Goal: Information Seeking & Learning: Learn about a topic

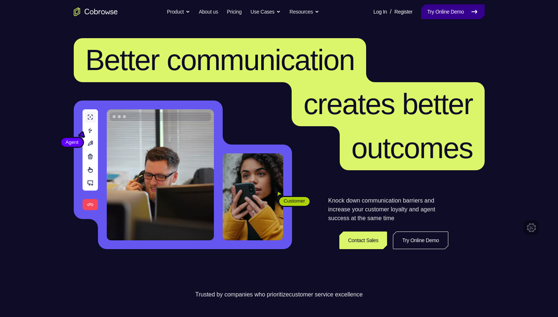
click at [473, 15] on icon at bounding box center [474, 11] width 9 height 9
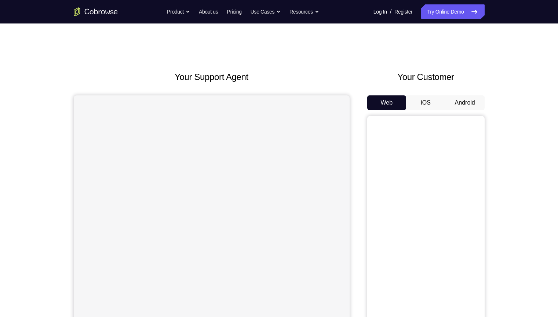
click at [464, 105] on button "Android" at bounding box center [464, 102] width 39 height 15
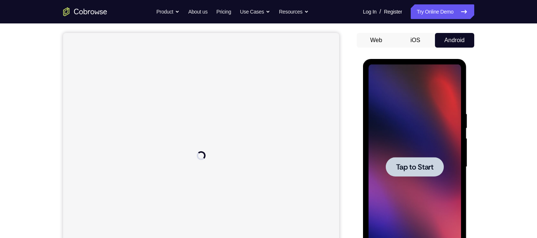
click at [430, 164] on span "Tap to Start" at bounding box center [414, 167] width 37 height 7
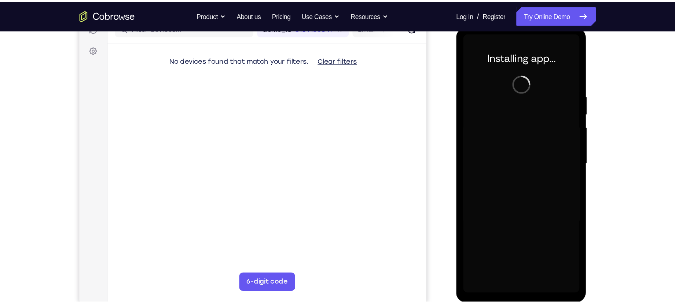
scroll to position [101, 0]
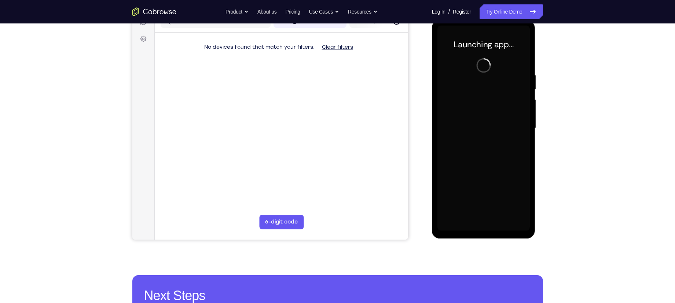
drag, startPoint x: 505, startPoint y: 22, endPoint x: 409, endPoint y: 97, distance: 121.3
click at [409, 97] on div "Your Support Agent Your Customer Web iOS Android" at bounding box center [337, 104] width 411 height 271
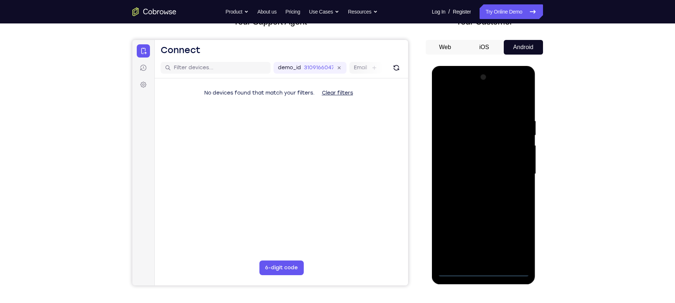
scroll to position [79, 0]
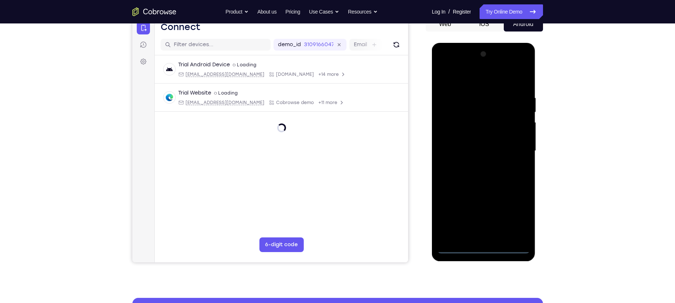
click at [484, 246] on div at bounding box center [484, 150] width 92 height 205
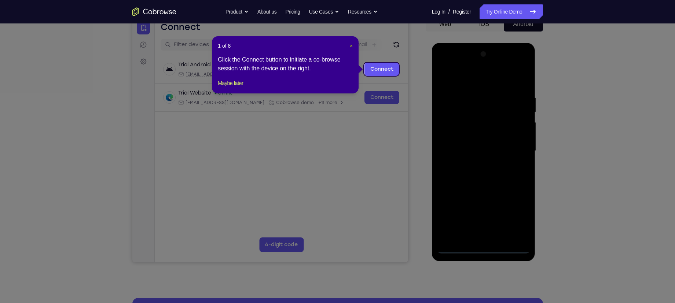
click at [351, 44] on span "×" at bounding box center [351, 46] width 3 height 6
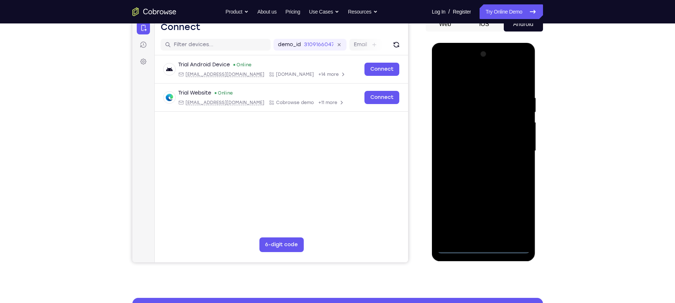
click at [510, 212] on div at bounding box center [484, 150] width 92 height 205
click at [467, 83] on div at bounding box center [484, 150] width 92 height 205
click at [514, 139] on div at bounding box center [484, 150] width 92 height 205
click at [514, 140] on div at bounding box center [484, 150] width 92 height 205
click at [458, 249] on div at bounding box center [484, 150] width 92 height 205
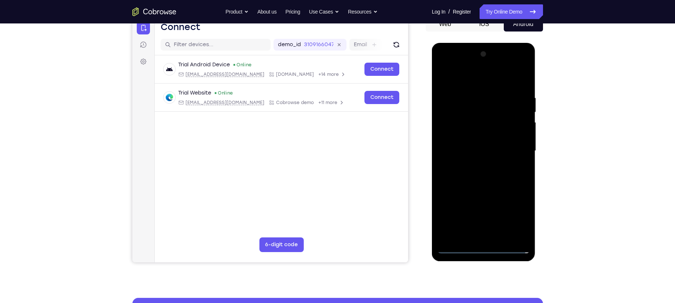
click at [517, 147] on div at bounding box center [484, 150] width 92 height 205
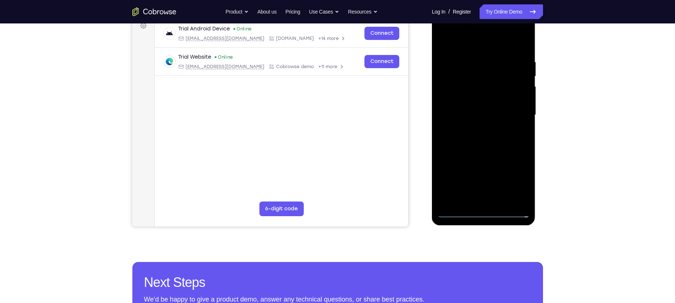
scroll to position [115, 0]
click at [476, 128] on div at bounding box center [484, 114] width 92 height 205
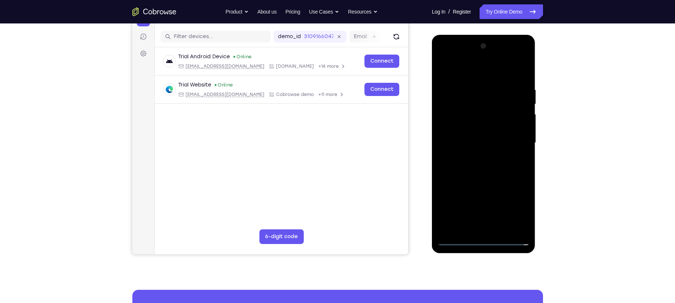
scroll to position [86, 0]
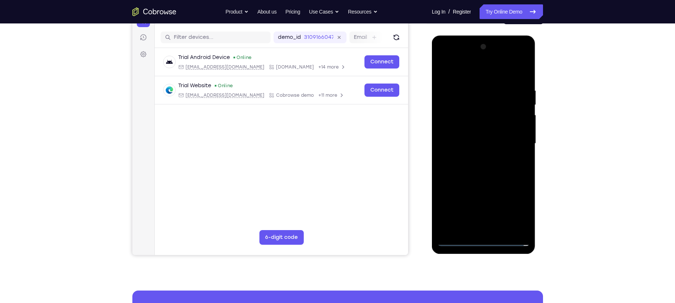
click at [478, 136] on div at bounding box center [484, 143] width 92 height 205
click at [477, 128] on div at bounding box center [484, 143] width 92 height 205
click at [477, 145] on div at bounding box center [484, 143] width 92 height 205
click at [479, 169] on div at bounding box center [484, 143] width 92 height 205
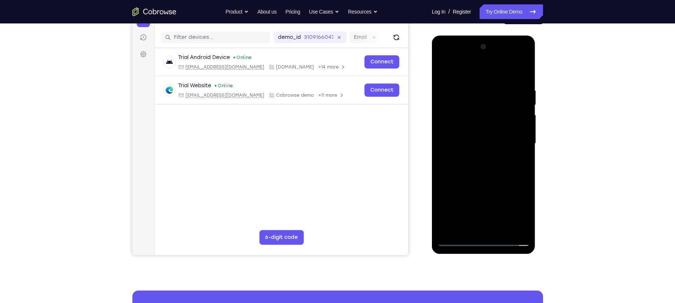
click at [481, 164] on div at bounding box center [484, 143] width 92 height 205
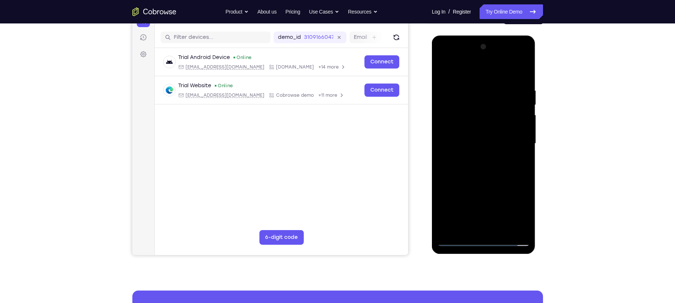
click at [481, 164] on div at bounding box center [484, 143] width 92 height 205
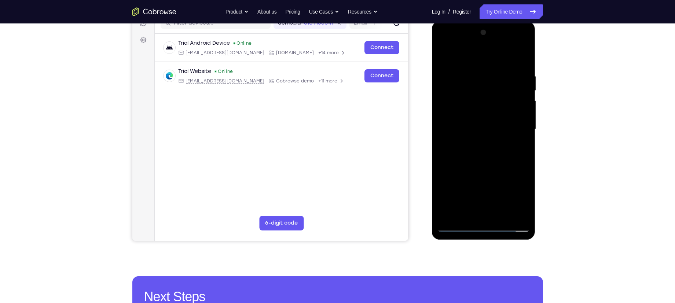
click at [475, 162] on div at bounding box center [484, 129] width 92 height 205
click at [502, 217] on div at bounding box center [484, 129] width 92 height 205
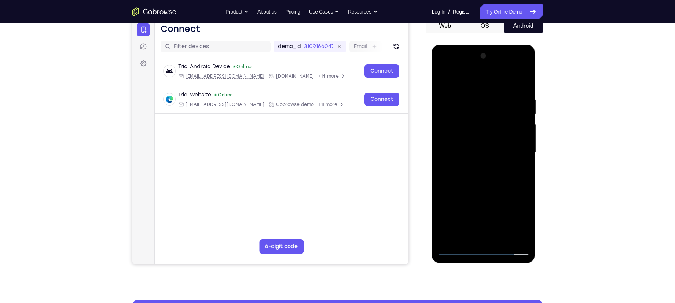
scroll to position [76, 0]
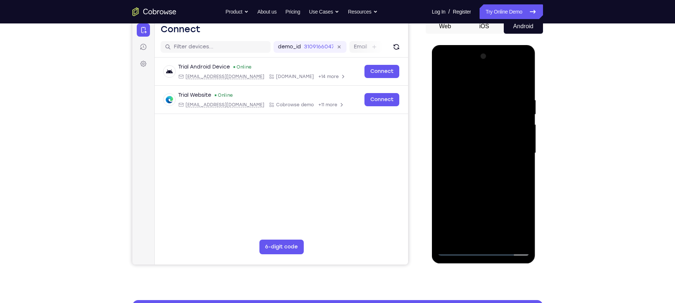
click at [487, 193] on div at bounding box center [484, 153] width 92 height 205
click at [474, 135] on div at bounding box center [484, 153] width 92 height 205
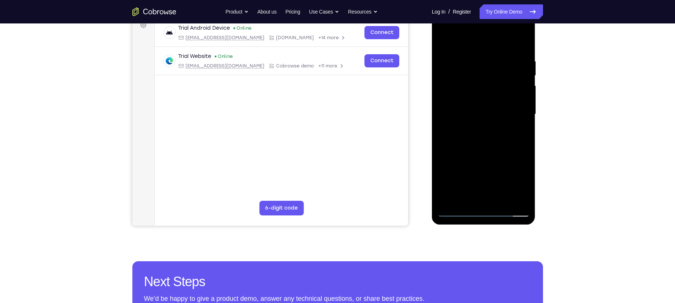
click at [472, 194] on div at bounding box center [484, 114] width 92 height 205
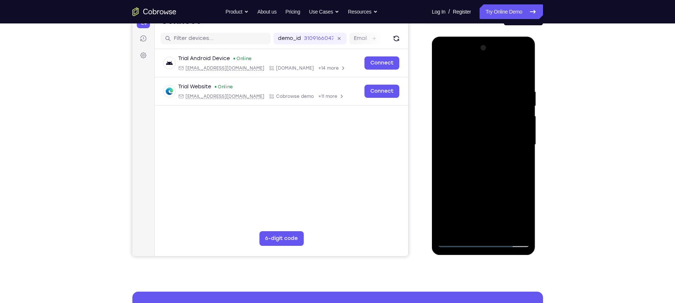
scroll to position [84, 0]
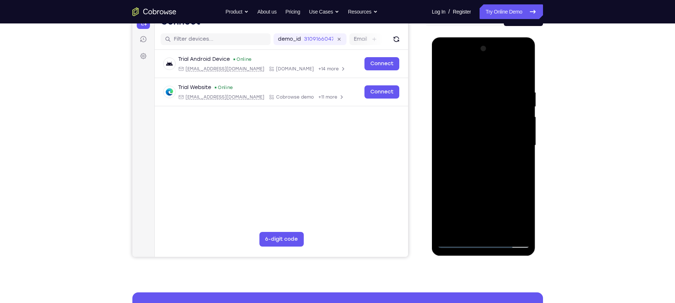
click at [496, 176] on div at bounding box center [484, 145] width 92 height 205
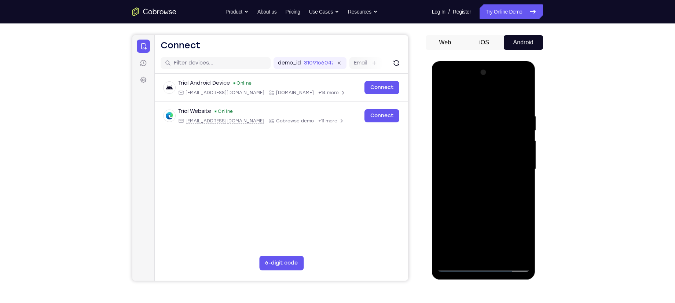
click at [468, 124] on div at bounding box center [484, 169] width 92 height 205
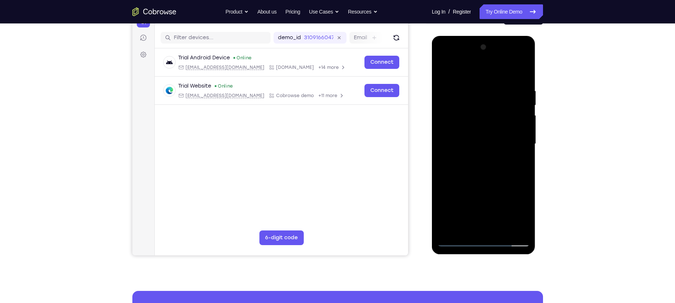
scroll to position [86, 0]
click at [472, 227] on div at bounding box center [484, 143] width 92 height 205
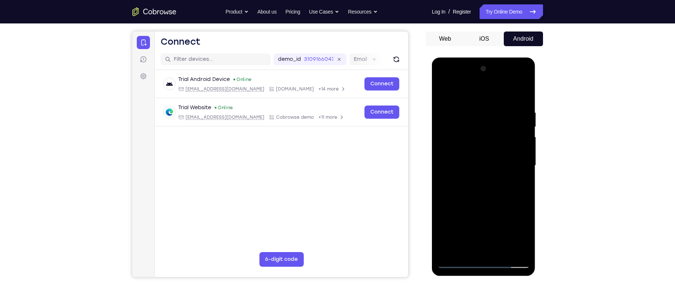
scroll to position [66, 0]
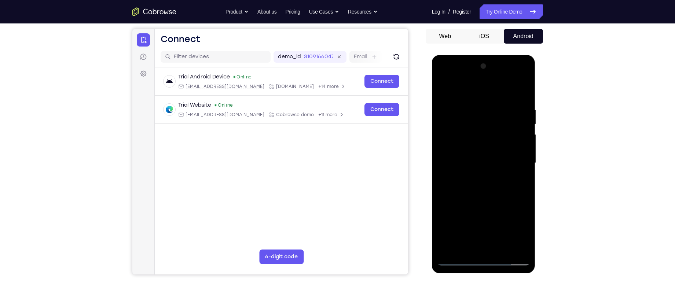
drag, startPoint x: 458, startPoint y: 232, endPoint x: 459, endPoint y: 159, distance: 72.3
click at [459, 159] on div at bounding box center [484, 163] width 92 height 205
drag, startPoint x: 460, startPoint y: 154, endPoint x: 468, endPoint y: 111, distance: 43.9
click at [468, 111] on div at bounding box center [484, 163] width 92 height 205
drag, startPoint x: 460, startPoint y: 209, endPoint x: 464, endPoint y: 127, distance: 82.3
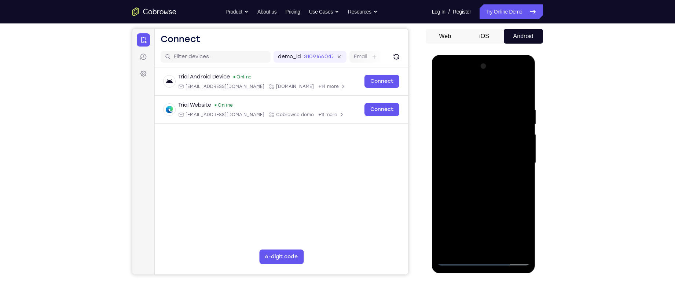
click at [464, 127] on div at bounding box center [484, 163] width 92 height 205
drag, startPoint x: 446, startPoint y: 222, endPoint x: 448, endPoint y: 150, distance: 71.2
click at [448, 150] on div at bounding box center [484, 163] width 92 height 205
click at [445, 223] on div at bounding box center [484, 163] width 92 height 205
click at [455, 156] on div at bounding box center [484, 163] width 92 height 205
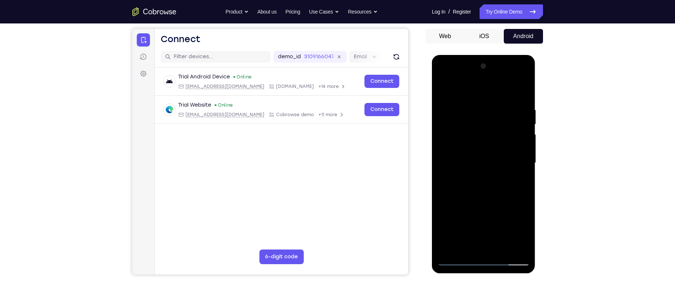
scroll to position [85, 0]
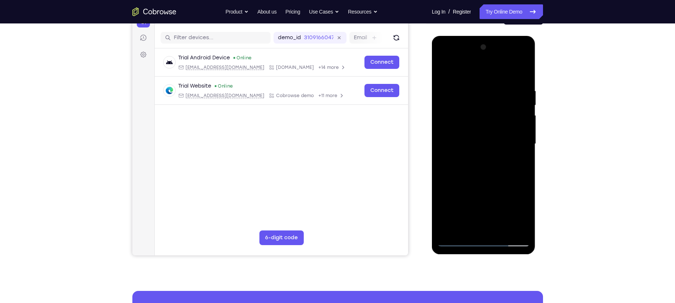
click at [519, 229] on div at bounding box center [484, 143] width 92 height 205
click at [451, 134] on div at bounding box center [484, 143] width 92 height 205
click at [458, 241] on div at bounding box center [484, 143] width 92 height 205
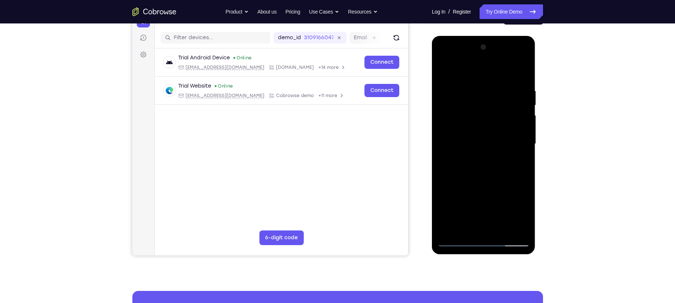
click at [464, 228] on div at bounding box center [484, 143] width 92 height 205
click at [487, 202] on div at bounding box center [484, 143] width 92 height 205
click at [497, 187] on div at bounding box center [484, 143] width 92 height 205
click at [486, 226] on div at bounding box center [484, 143] width 92 height 205
click at [517, 215] on div at bounding box center [484, 143] width 92 height 205
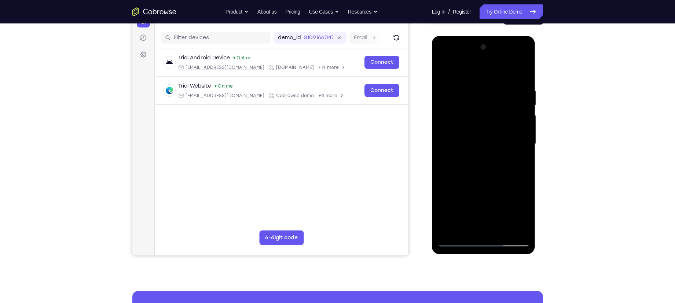
click at [476, 215] on div at bounding box center [484, 143] width 92 height 205
click at [481, 228] on div at bounding box center [484, 143] width 92 height 205
click at [467, 201] on div at bounding box center [484, 143] width 92 height 205
click at [490, 200] on div at bounding box center [484, 143] width 92 height 205
click at [485, 201] on div at bounding box center [484, 143] width 92 height 205
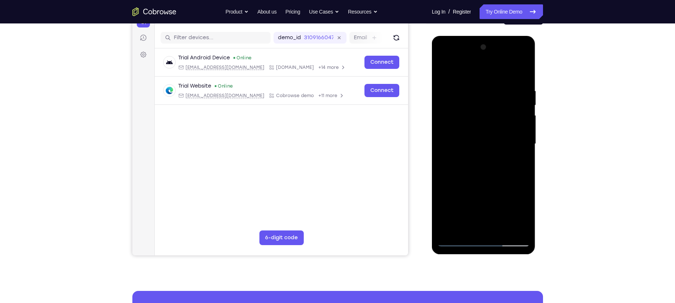
click at [491, 188] on div at bounding box center [484, 143] width 92 height 205
click at [492, 203] on div at bounding box center [484, 143] width 92 height 205
click at [487, 229] on div at bounding box center [484, 143] width 92 height 205
click at [484, 198] on div at bounding box center [484, 143] width 92 height 205
click at [511, 188] on div at bounding box center [484, 143] width 92 height 205
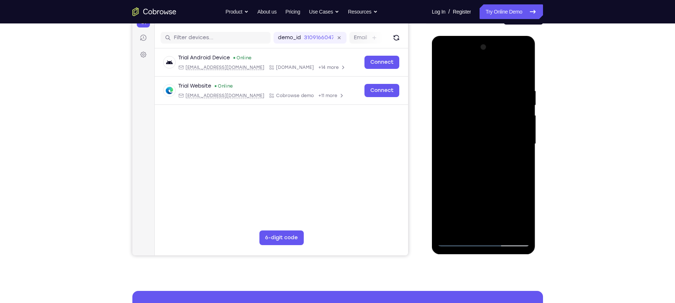
click at [469, 218] on div at bounding box center [484, 143] width 92 height 205
click at [490, 226] on div at bounding box center [484, 143] width 92 height 205
click at [483, 201] on div at bounding box center [484, 143] width 92 height 205
click at [477, 202] on div at bounding box center [484, 143] width 92 height 205
click at [451, 204] on div at bounding box center [484, 143] width 92 height 205
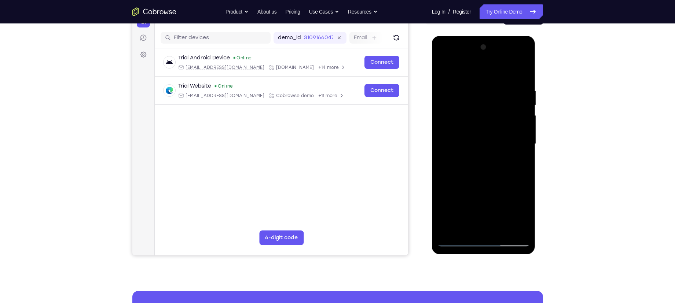
click at [500, 207] on div at bounding box center [484, 143] width 92 height 205
click at [502, 186] on div at bounding box center [484, 143] width 92 height 205
click at [518, 161] on div at bounding box center [484, 143] width 92 height 205
click at [482, 187] on div at bounding box center [484, 143] width 92 height 205
click at [459, 201] on div at bounding box center [484, 143] width 92 height 205
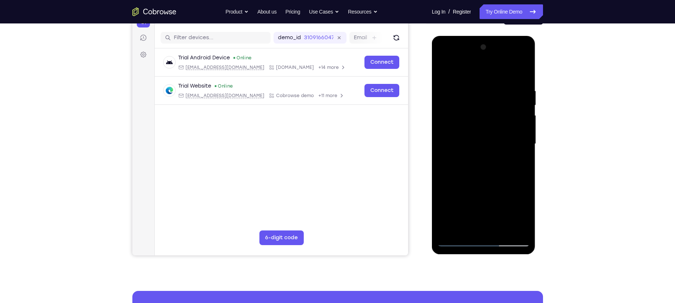
click at [468, 218] on div at bounding box center [484, 143] width 92 height 205
click at [486, 228] on div at bounding box center [484, 143] width 92 height 205
click at [526, 215] on div at bounding box center [484, 143] width 92 height 205
click at [526, 216] on div at bounding box center [484, 143] width 92 height 205
click at [525, 215] on div at bounding box center [484, 143] width 92 height 205
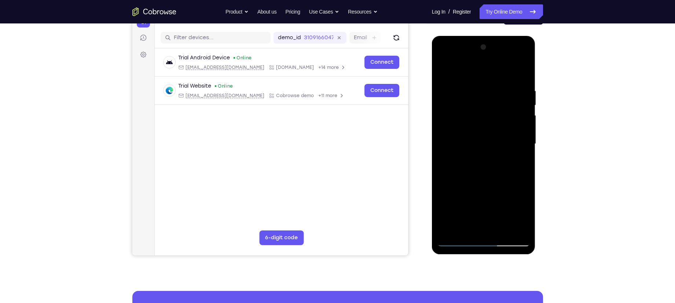
click at [459, 204] on div at bounding box center [484, 143] width 92 height 205
click at [467, 218] on div at bounding box center [484, 143] width 92 height 205
click at [486, 226] on div at bounding box center [484, 143] width 92 height 205
click at [517, 203] on div at bounding box center [484, 143] width 92 height 205
click at [517, 215] on div at bounding box center [484, 143] width 92 height 205
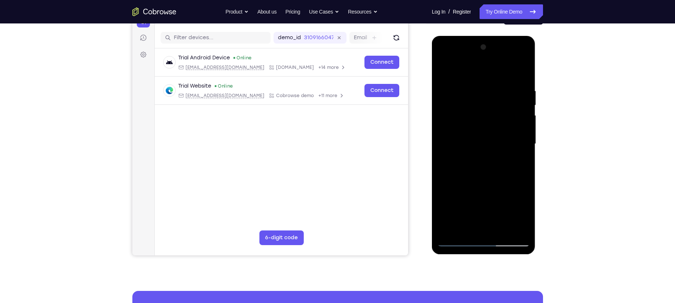
click at [481, 200] on div at bounding box center [484, 143] width 92 height 205
click at [485, 227] on div at bounding box center [484, 143] width 92 height 205
click at [466, 202] on div at bounding box center [484, 143] width 92 height 205
click at [500, 202] on div at bounding box center [484, 143] width 92 height 205
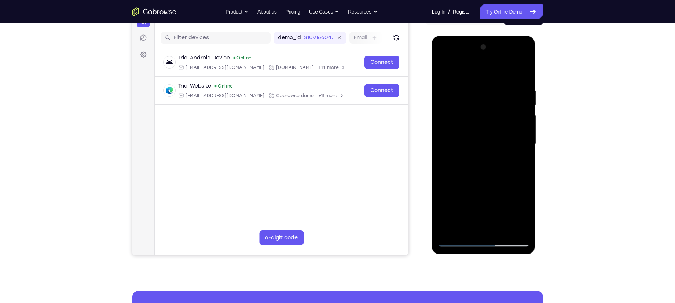
click at [500, 215] on div at bounding box center [484, 143] width 92 height 205
click at [473, 203] on div at bounding box center [484, 143] width 92 height 205
click at [482, 224] on div at bounding box center [484, 143] width 92 height 205
click at [473, 178] on div at bounding box center [484, 143] width 92 height 205
click at [467, 134] on div at bounding box center [484, 143] width 92 height 205
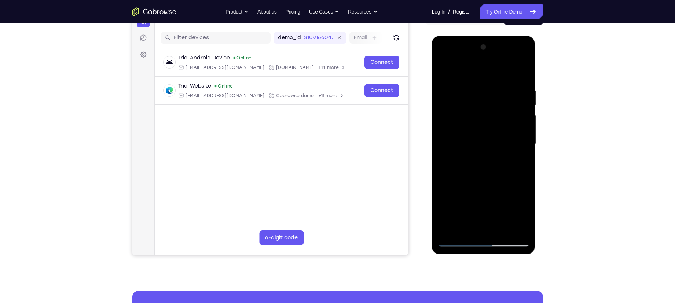
click at [462, 134] on div at bounding box center [484, 143] width 92 height 205
click at [524, 178] on div at bounding box center [484, 143] width 92 height 205
click at [522, 136] on div at bounding box center [484, 143] width 92 height 205
click at [458, 243] on div at bounding box center [484, 143] width 92 height 205
click at [456, 242] on div at bounding box center [484, 143] width 92 height 205
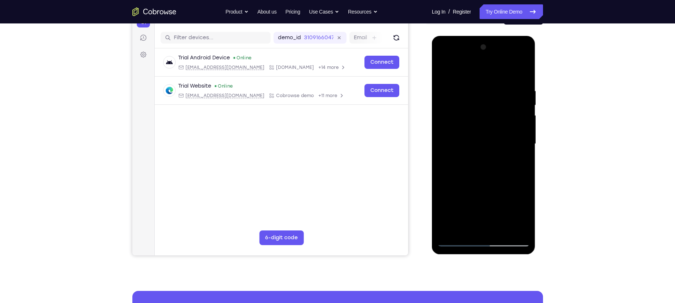
click at [503, 163] on div at bounding box center [484, 143] width 92 height 205
click at [525, 214] on div at bounding box center [484, 143] width 92 height 205
click at [501, 201] on div at bounding box center [484, 143] width 92 height 205
click at [485, 164] on div at bounding box center [484, 143] width 92 height 205
click at [489, 225] on div at bounding box center [484, 143] width 92 height 205
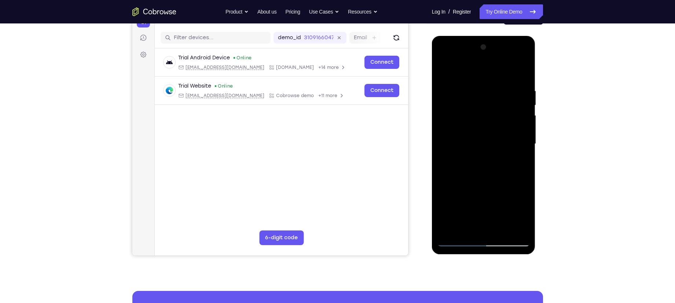
click at [451, 205] on div at bounding box center [484, 143] width 92 height 205
click at [483, 204] on div at bounding box center [484, 143] width 92 height 205
click at [494, 190] on div at bounding box center [484, 143] width 92 height 205
click at [500, 190] on div at bounding box center [484, 143] width 92 height 205
click at [482, 226] on div at bounding box center [484, 143] width 92 height 205
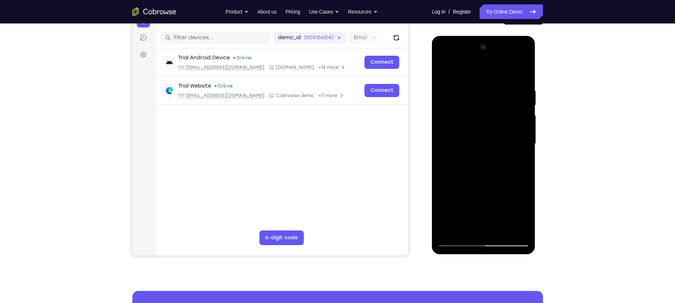
click at [516, 205] on div at bounding box center [484, 143] width 92 height 205
click at [475, 203] on div at bounding box center [484, 143] width 92 height 205
click at [475, 226] on div at bounding box center [484, 143] width 92 height 205
click at [482, 202] on div at bounding box center [484, 143] width 92 height 205
click at [449, 201] on div at bounding box center [484, 143] width 92 height 205
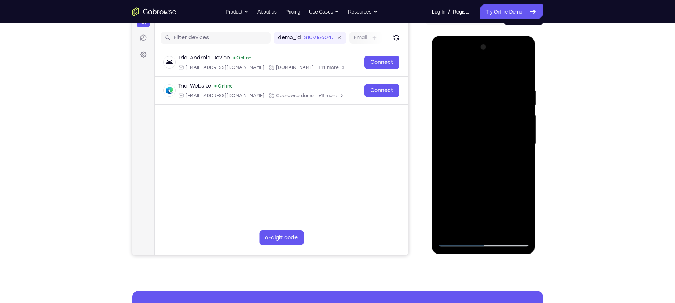
click at [469, 202] on div at bounding box center [484, 143] width 92 height 205
click at [493, 218] on div at bounding box center [484, 143] width 92 height 205
click at [492, 188] on div at bounding box center [484, 143] width 92 height 205
click at [460, 199] on div at bounding box center [484, 143] width 92 height 205
click at [502, 204] on div at bounding box center [484, 143] width 92 height 205
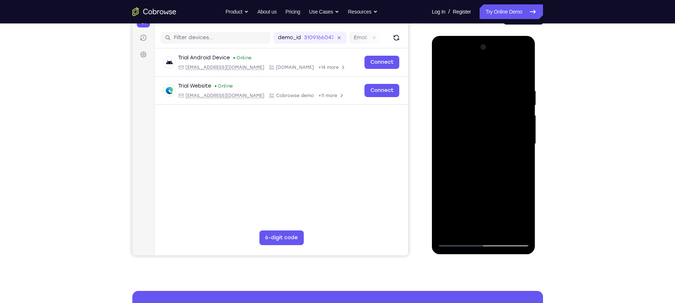
click at [520, 163] on div at bounding box center [484, 143] width 92 height 205
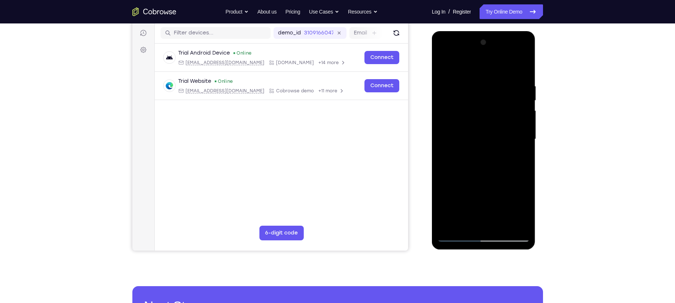
click at [484, 196] on div at bounding box center [484, 139] width 92 height 205
click at [499, 196] on div at bounding box center [484, 139] width 92 height 205
click at [493, 196] on div at bounding box center [484, 139] width 92 height 205
click at [473, 207] on div at bounding box center [484, 139] width 92 height 205
click at [476, 219] on div at bounding box center [484, 139] width 92 height 205
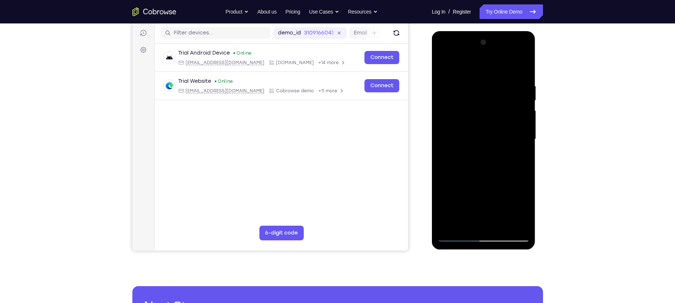
click at [498, 179] on div at bounding box center [484, 139] width 92 height 205
click at [489, 196] on div at bounding box center [484, 139] width 92 height 205
click at [473, 197] on div at bounding box center [484, 139] width 92 height 205
click at [516, 211] on div at bounding box center [484, 139] width 92 height 205
click at [483, 197] on div at bounding box center [484, 139] width 92 height 205
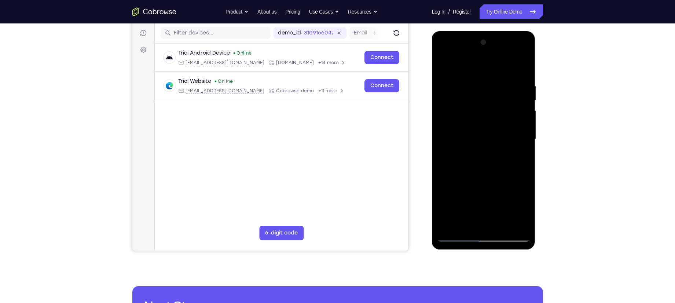
click at [476, 210] on div at bounding box center [484, 139] width 92 height 205
click at [505, 158] on div at bounding box center [484, 139] width 92 height 205
click at [526, 208] on div at bounding box center [484, 139] width 92 height 205
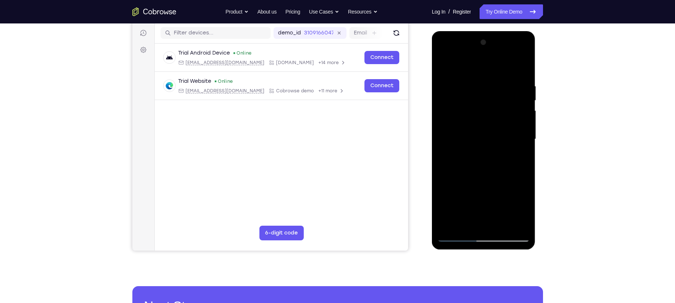
click at [493, 196] on div at bounding box center [484, 139] width 92 height 205
click at [470, 195] on div at bounding box center [484, 139] width 92 height 205
click at [481, 160] on div at bounding box center [484, 139] width 92 height 205
click at [483, 224] on div at bounding box center [484, 139] width 92 height 205
click at [483, 194] on div at bounding box center [484, 139] width 92 height 205
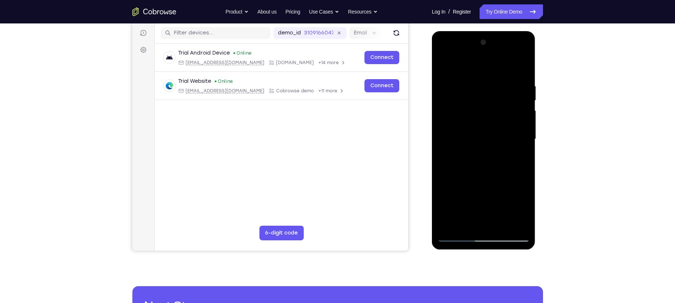
click at [507, 196] on div at bounding box center [484, 139] width 92 height 205
click at [492, 197] on div at bounding box center [484, 139] width 92 height 205
click at [473, 210] on div at bounding box center [484, 139] width 92 height 205
click at [523, 157] on div at bounding box center [484, 139] width 92 height 205
click at [458, 236] on div at bounding box center [484, 139] width 92 height 205
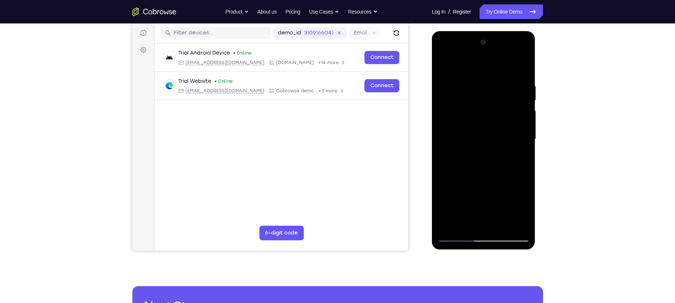
click at [458, 236] on div at bounding box center [484, 139] width 92 height 205
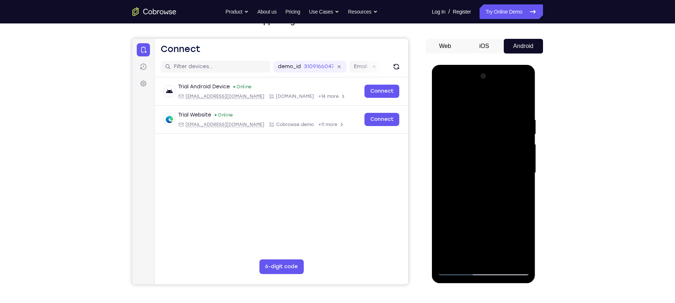
drag, startPoint x: 469, startPoint y: 224, endPoint x: 479, endPoint y: 168, distance: 57.1
click at [479, 168] on div at bounding box center [484, 172] width 92 height 205
click at [524, 153] on div at bounding box center [484, 172] width 92 height 205
drag, startPoint x: 502, startPoint y: 194, endPoint x: 520, endPoint y: 63, distance: 131.8
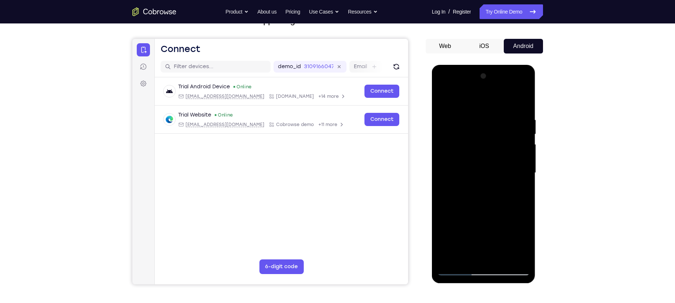
click at [520, 65] on html "Online web based iOS Simulators and Android Emulators. Run iPhone, iPad, Mobile…" at bounding box center [484, 175] width 105 height 220
drag, startPoint x: 510, startPoint y: 139, endPoint x: 499, endPoint y: 180, distance: 43.1
click at [499, 180] on div at bounding box center [484, 172] width 92 height 205
drag, startPoint x: 499, startPoint y: 180, endPoint x: 484, endPoint y: 250, distance: 71.5
click at [484, 250] on div at bounding box center [484, 172] width 92 height 205
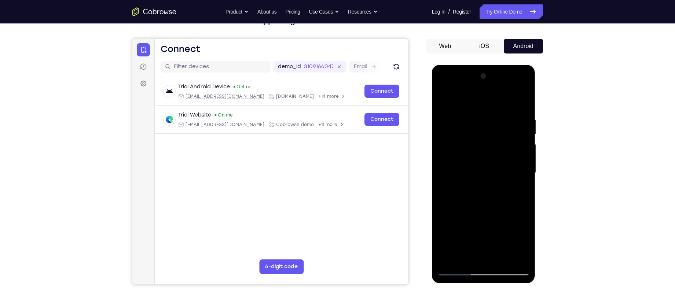
click at [525, 137] on div at bounding box center [484, 172] width 92 height 205
drag, startPoint x: 460, startPoint y: 225, endPoint x: 484, endPoint y: 127, distance: 100.8
click at [484, 127] on div at bounding box center [484, 172] width 92 height 205
drag, startPoint x: 464, startPoint y: 231, endPoint x: 484, endPoint y: 123, distance: 110.1
click at [484, 123] on div at bounding box center [484, 172] width 92 height 205
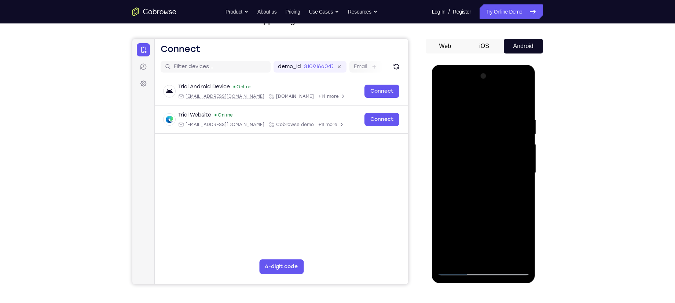
drag, startPoint x: 481, startPoint y: 139, endPoint x: 487, endPoint y: 95, distance: 44.2
click at [487, 95] on div at bounding box center [484, 172] width 92 height 205
drag, startPoint x: 485, startPoint y: 142, endPoint x: 473, endPoint y: 176, distance: 35.5
click at [473, 176] on div at bounding box center [484, 172] width 92 height 205
click at [526, 170] on div at bounding box center [484, 172] width 92 height 205
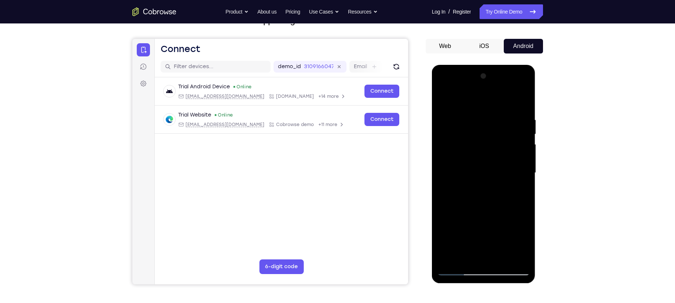
click at [526, 170] on div at bounding box center [484, 172] width 92 height 205
click at [442, 167] on div at bounding box center [484, 172] width 92 height 205
click at [526, 170] on div at bounding box center [484, 172] width 92 height 205
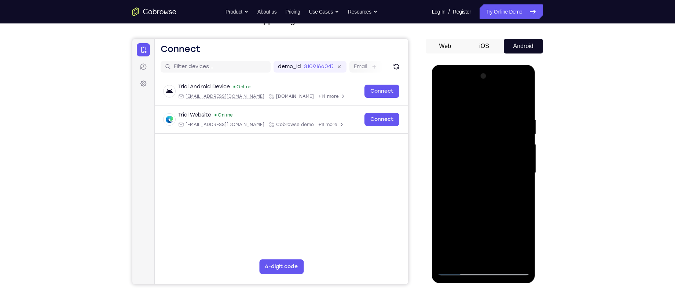
click at [526, 170] on div at bounding box center [484, 172] width 92 height 205
click at [526, 168] on div at bounding box center [484, 172] width 92 height 205
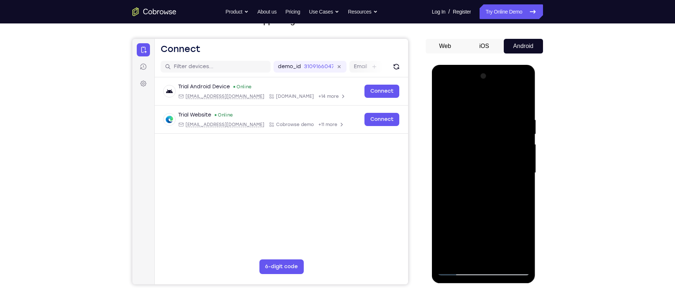
click at [440, 167] on div at bounding box center [484, 172] width 92 height 205
click at [525, 167] on div at bounding box center [484, 172] width 92 height 205
click at [526, 170] on div at bounding box center [484, 172] width 92 height 205
click at [526, 169] on div at bounding box center [484, 172] width 92 height 205
click at [442, 166] on div at bounding box center [484, 172] width 92 height 205
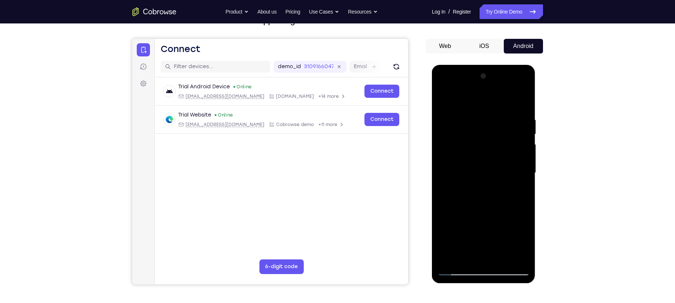
click at [525, 169] on div at bounding box center [484, 172] width 92 height 205
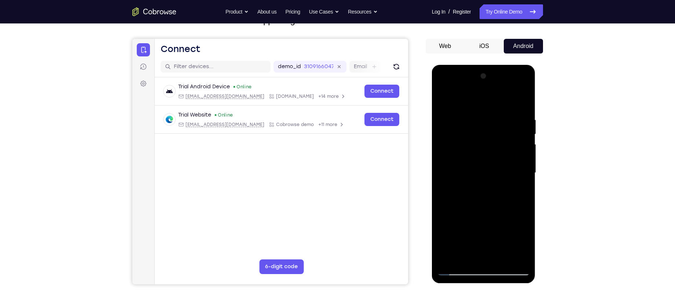
click at [443, 167] on div at bounding box center [484, 172] width 92 height 205
click at [524, 169] on div at bounding box center [484, 172] width 92 height 205
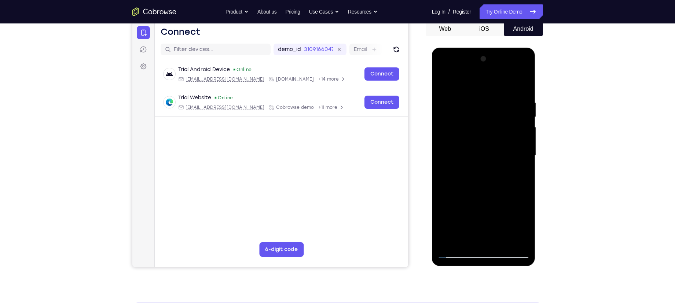
scroll to position [69, 0]
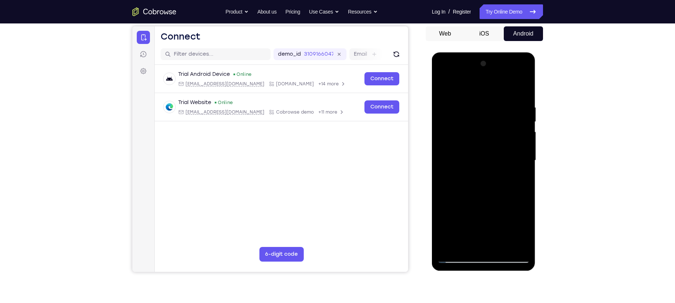
drag, startPoint x: 473, startPoint y: 194, endPoint x: 500, endPoint y: 104, distance: 93.5
click at [495, 119] on div at bounding box center [484, 160] width 92 height 205
drag, startPoint x: 487, startPoint y: 131, endPoint x: 469, endPoint y: 195, distance: 66.1
click at [469, 195] on div at bounding box center [484, 160] width 92 height 205
drag, startPoint x: 478, startPoint y: 159, endPoint x: 466, endPoint y: 221, distance: 63.2
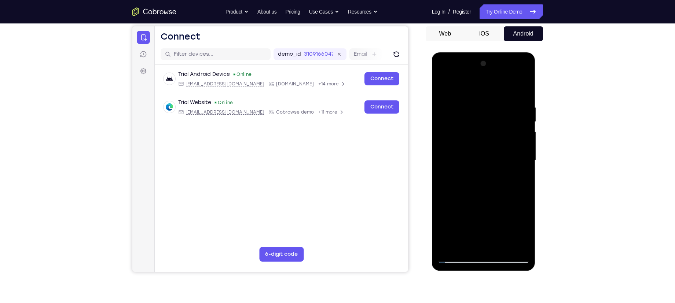
click at [466, 221] on div at bounding box center [484, 160] width 92 height 205
drag, startPoint x: 473, startPoint y: 189, endPoint x: 467, endPoint y: 240, distance: 50.9
click at [467, 240] on div at bounding box center [484, 160] width 92 height 205
drag, startPoint x: 477, startPoint y: 163, endPoint x: 463, endPoint y: 221, distance: 58.8
click at [463, 221] on div at bounding box center [484, 160] width 92 height 205
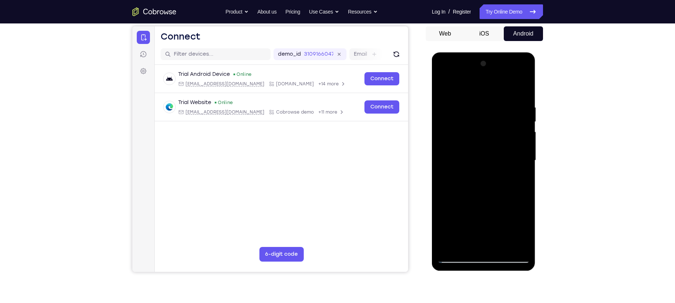
drag, startPoint x: 467, startPoint y: 192, endPoint x: 465, endPoint y: 186, distance: 6.3
click at [465, 186] on div at bounding box center [484, 160] width 92 height 205
click at [526, 157] on div at bounding box center [484, 160] width 92 height 205
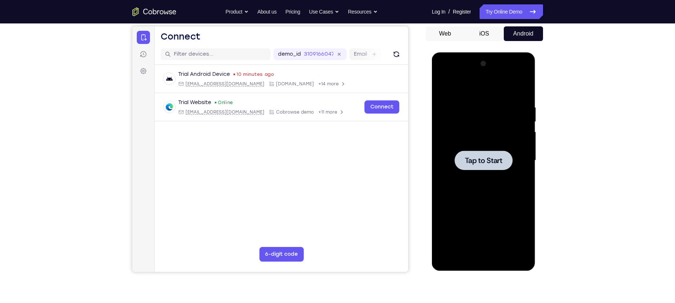
click at [478, 157] on span "Tap to Start" at bounding box center [483, 160] width 37 height 7
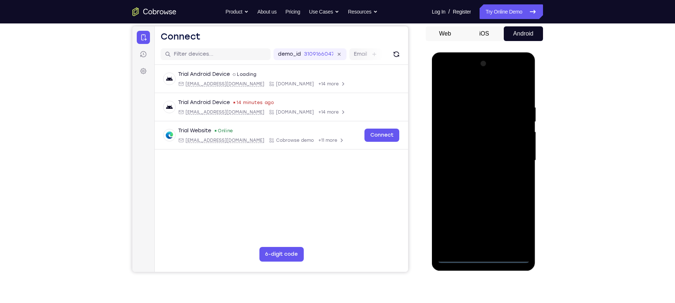
click at [484, 259] on div at bounding box center [484, 160] width 92 height 205
click at [515, 223] on div at bounding box center [484, 160] width 92 height 205
click at [477, 90] on div at bounding box center [484, 160] width 92 height 205
click at [514, 161] on div at bounding box center [484, 160] width 92 height 205
click at [474, 246] on div at bounding box center [484, 160] width 92 height 205
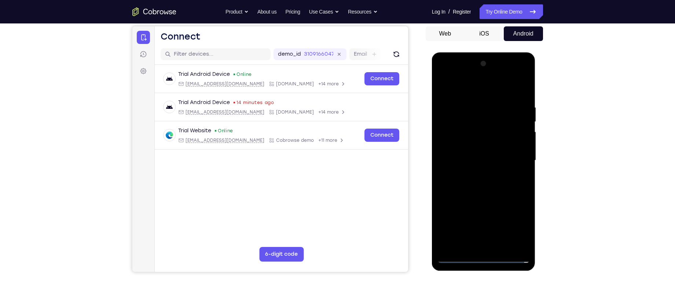
click at [480, 148] on div at bounding box center [484, 160] width 92 height 205
click at [478, 151] on div at bounding box center [484, 160] width 92 height 205
click at [475, 160] on div at bounding box center [484, 160] width 92 height 205
click at [473, 186] on div at bounding box center [484, 160] width 92 height 205
click at [477, 182] on div at bounding box center [484, 160] width 92 height 205
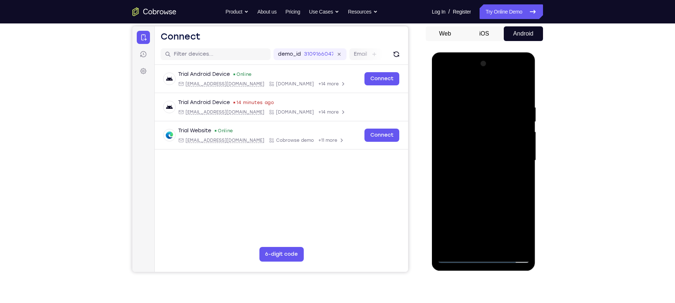
click at [477, 182] on div at bounding box center [484, 160] width 92 height 205
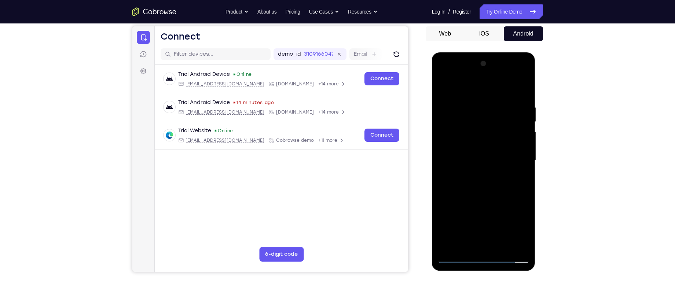
click at [477, 182] on div at bounding box center [484, 160] width 92 height 205
click at [485, 180] on div at bounding box center [484, 160] width 92 height 205
click at [477, 192] on div at bounding box center [484, 160] width 92 height 205
click at [443, 196] on div at bounding box center [484, 160] width 92 height 205
click at [524, 193] on div at bounding box center [484, 160] width 92 height 205
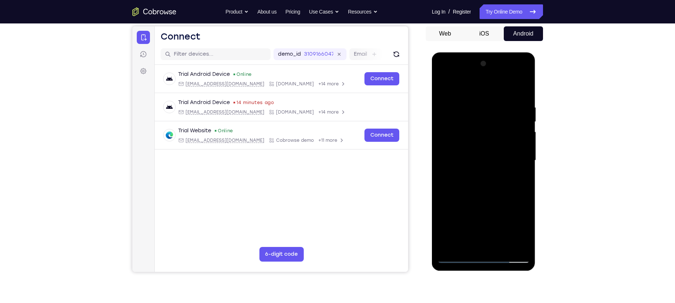
click at [524, 193] on div at bounding box center [484, 160] width 92 height 205
drag, startPoint x: 496, startPoint y: 194, endPoint x: 518, endPoint y: 134, distance: 63.6
click at [518, 134] on div at bounding box center [484, 160] width 92 height 205
drag, startPoint x: 490, startPoint y: 165, endPoint x: 512, endPoint y: 123, distance: 48.2
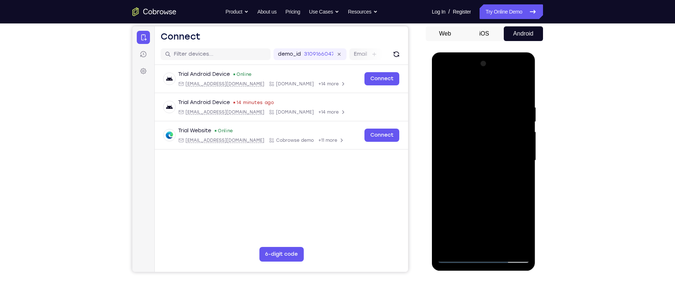
click at [512, 123] on div at bounding box center [484, 160] width 92 height 205
drag, startPoint x: 473, startPoint y: 197, endPoint x: 493, endPoint y: 134, distance: 66.0
click at [493, 134] on div at bounding box center [484, 160] width 92 height 205
drag, startPoint x: 455, startPoint y: 208, endPoint x: 493, endPoint y: 128, distance: 89.3
click at [493, 128] on div at bounding box center [484, 160] width 92 height 205
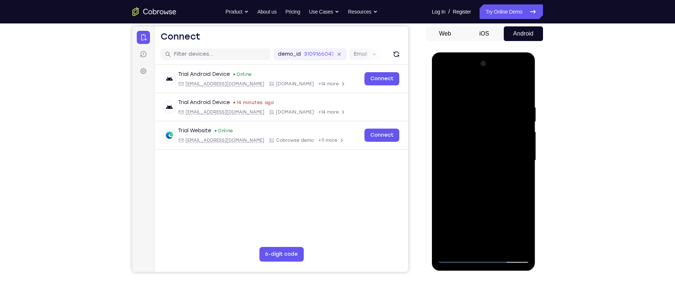
drag, startPoint x: 493, startPoint y: 128, endPoint x: 494, endPoint y: 94, distance: 33.4
drag, startPoint x: 62, startPoint y: 42, endPoint x: 419, endPoint y: 183, distance: 384.4
click at [419, 183] on div "Your Support Agent Your Customer Web iOS Android" at bounding box center [337, 136] width 411 height 271
drag, startPoint x: 484, startPoint y: 174, endPoint x: 493, endPoint y: 141, distance: 34.6
click at [493, 141] on div at bounding box center [484, 160] width 92 height 205
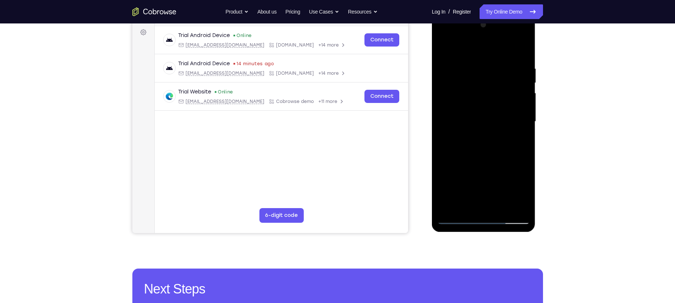
click at [499, 155] on div at bounding box center [484, 121] width 92 height 205
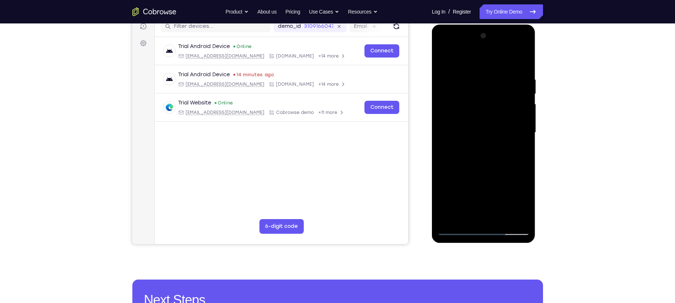
click at [504, 154] on div at bounding box center [484, 132] width 92 height 205
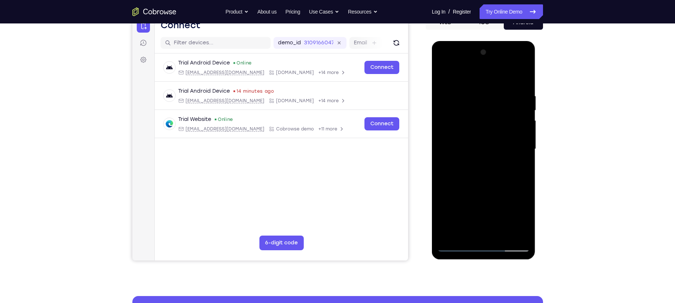
scroll to position [80, 0]
click at [525, 174] on div at bounding box center [484, 149] width 92 height 205
click at [525, 173] on div at bounding box center [484, 149] width 92 height 205
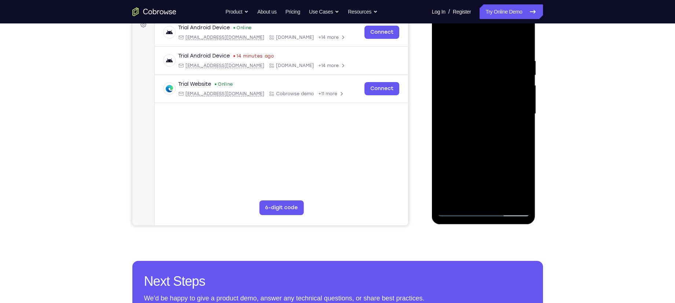
scroll to position [117, 0]
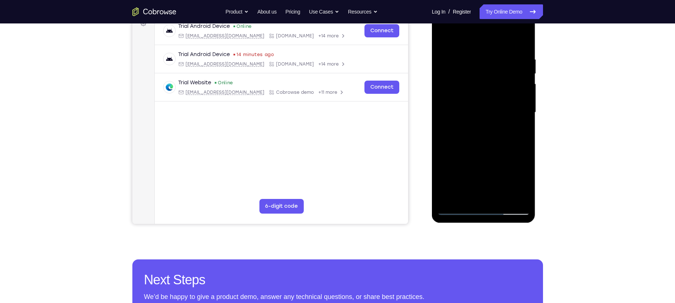
click at [526, 190] on div at bounding box center [484, 112] width 92 height 205
drag, startPoint x: 486, startPoint y: 187, endPoint x: 496, endPoint y: 148, distance: 40.5
click at [496, 148] on div at bounding box center [484, 112] width 92 height 205
drag, startPoint x: 483, startPoint y: 168, endPoint x: 491, endPoint y: 123, distance: 45.8
click at [491, 123] on div at bounding box center [484, 112] width 92 height 205
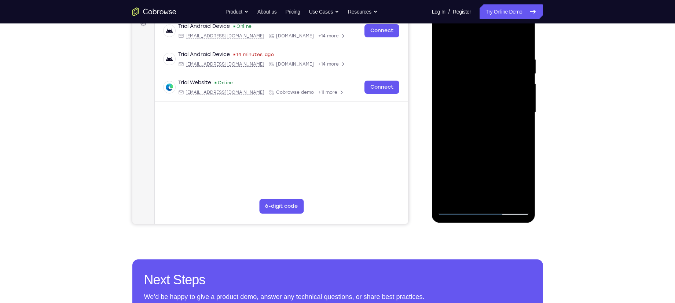
drag, startPoint x: 467, startPoint y: 163, endPoint x: 475, endPoint y: 121, distance: 41.9
click at [475, 121] on div at bounding box center [484, 112] width 92 height 205
drag, startPoint x: 462, startPoint y: 141, endPoint x: 470, endPoint y: 121, distance: 20.9
click at [470, 121] on div at bounding box center [484, 112] width 92 height 205
click at [473, 141] on div at bounding box center [484, 112] width 92 height 205
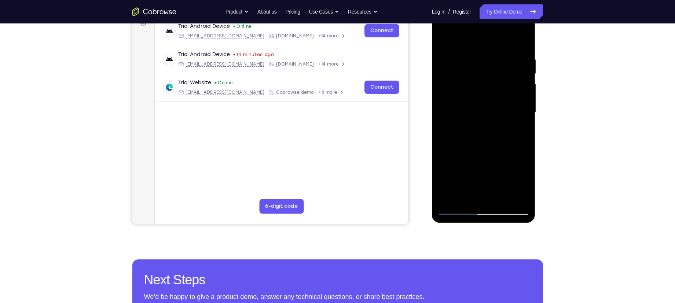
click at [526, 135] on div at bounding box center [484, 112] width 92 height 205
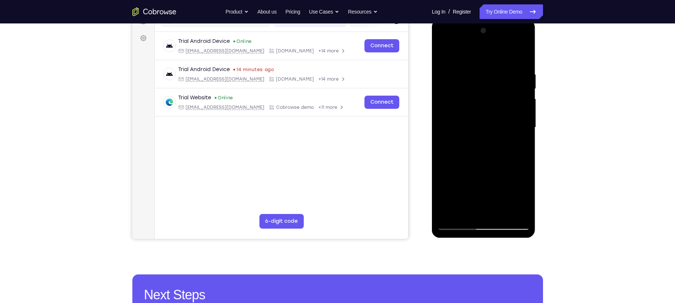
scroll to position [101, 0]
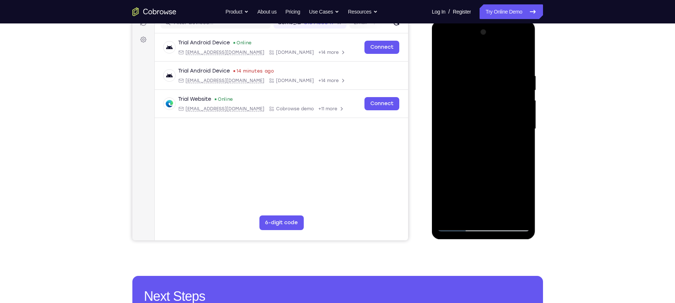
click at [524, 148] on div at bounding box center [484, 128] width 92 height 205
click at [525, 151] on div at bounding box center [484, 128] width 92 height 205
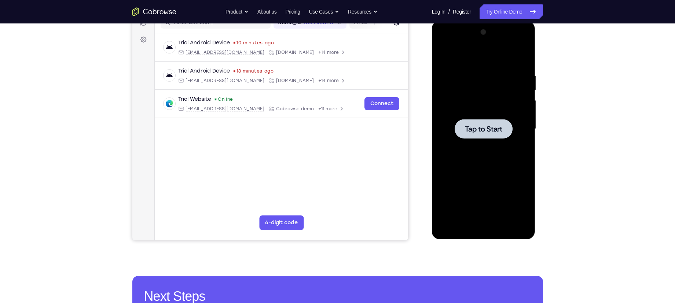
click at [481, 135] on div at bounding box center [484, 128] width 58 height 19
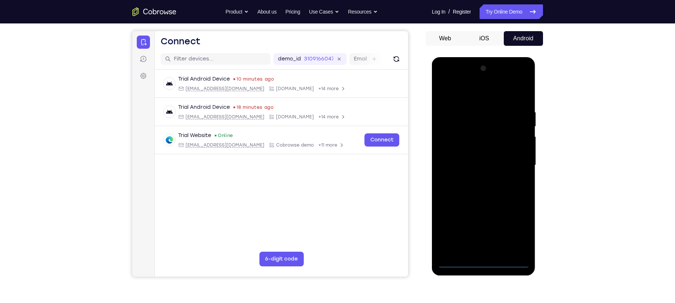
scroll to position [63, 0]
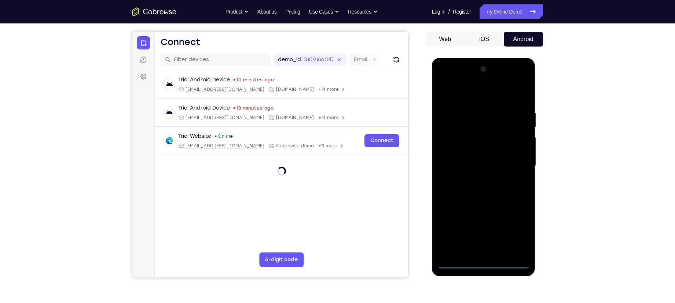
click at [482, 265] on div at bounding box center [484, 165] width 92 height 205
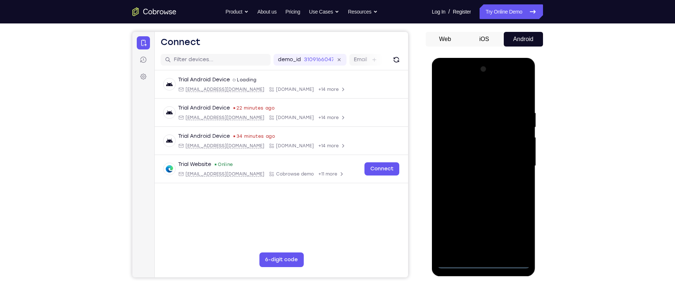
click at [517, 232] on div at bounding box center [484, 165] width 92 height 205
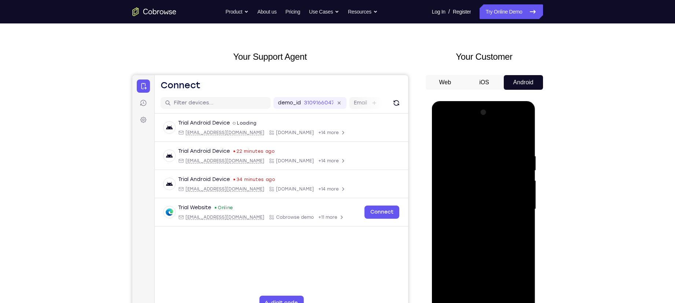
scroll to position [18, 0]
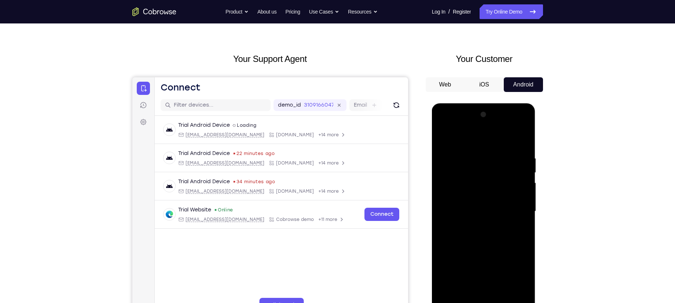
click at [457, 139] on div at bounding box center [484, 211] width 92 height 205
click at [518, 212] on div at bounding box center [484, 211] width 92 height 205
click at [474, 227] on div at bounding box center [484, 211] width 92 height 205
click at [477, 199] on div at bounding box center [484, 211] width 92 height 205
click at [466, 201] on div at bounding box center [484, 211] width 92 height 205
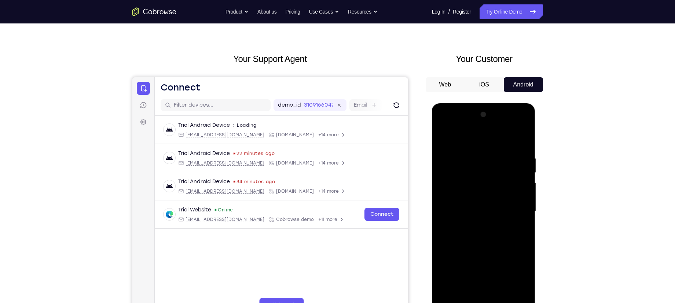
click at [462, 182] on div at bounding box center [484, 211] width 92 height 205
click at [467, 197] on div at bounding box center [484, 211] width 92 height 205
click at [473, 212] on div at bounding box center [484, 211] width 92 height 205
click at [480, 236] on div at bounding box center [484, 211] width 92 height 205
click at [485, 236] on div at bounding box center [484, 211] width 92 height 205
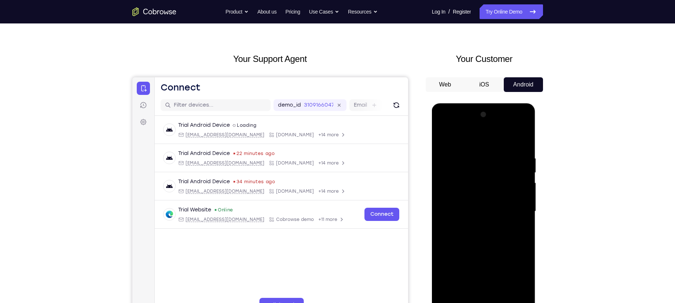
click at [485, 236] on div at bounding box center [484, 211] width 92 height 205
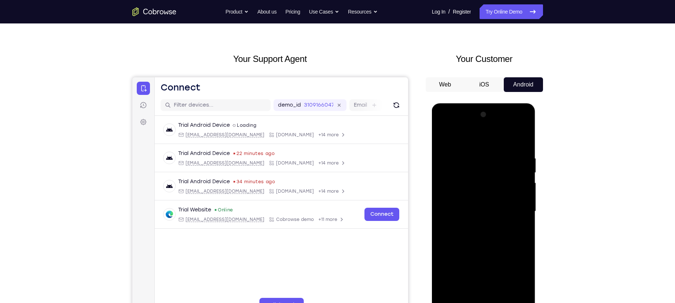
click at [485, 236] on div at bounding box center [484, 211] width 92 height 205
drag, startPoint x: 468, startPoint y: 136, endPoint x: 545, endPoint y: 145, distance: 77.6
click at [537, 145] on html "Online web based iOS Simulators and Android Emulators. Run iPhone, iPad, Mobile…" at bounding box center [484, 213] width 105 height 220
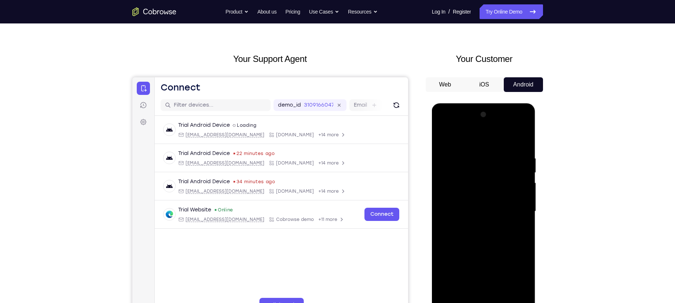
click at [473, 232] on div at bounding box center [484, 211] width 92 height 205
click at [478, 236] on div at bounding box center [484, 211] width 92 height 205
click at [474, 247] on div at bounding box center [484, 211] width 92 height 205
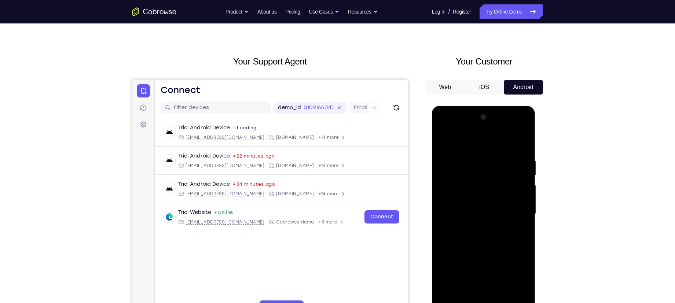
scroll to position [16, 0]
click at [502, 299] on div at bounding box center [484, 213] width 92 height 205
click at [483, 251] on div at bounding box center [484, 213] width 92 height 205
click at [473, 193] on div at bounding box center [484, 213] width 92 height 205
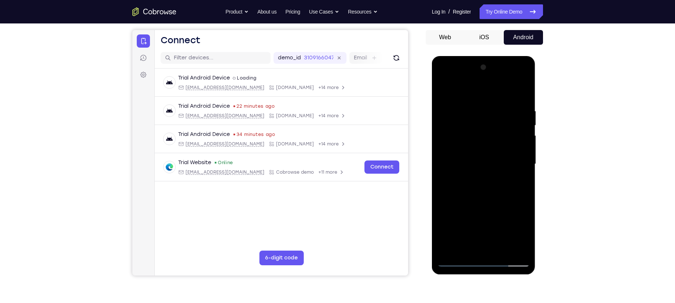
click at [486, 209] on div at bounding box center [484, 164] width 92 height 205
click at [495, 208] on div at bounding box center [484, 164] width 92 height 205
click at [495, 196] on div at bounding box center [484, 164] width 92 height 205
click at [471, 117] on div at bounding box center [484, 164] width 92 height 205
click at [491, 247] on div at bounding box center [484, 164] width 92 height 205
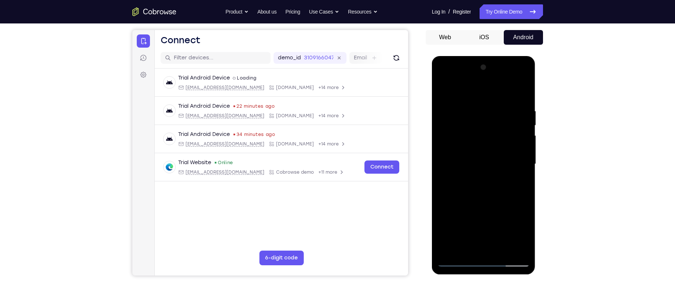
drag, startPoint x: 466, startPoint y: 223, endPoint x: 476, endPoint y: 143, distance: 81.1
click at [476, 143] on div at bounding box center [484, 164] width 92 height 205
drag, startPoint x: 460, startPoint y: 170, endPoint x: 469, endPoint y: 138, distance: 33.2
click at [469, 138] on div at bounding box center [484, 164] width 92 height 205
drag, startPoint x: 451, startPoint y: 232, endPoint x: 465, endPoint y: 128, distance: 104.8
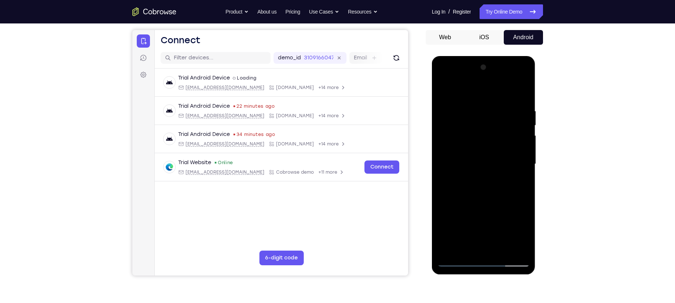
click at [465, 128] on div at bounding box center [484, 164] width 92 height 205
drag, startPoint x: 440, startPoint y: 236, endPoint x: 460, endPoint y: 179, distance: 60.4
click at [460, 179] on div at bounding box center [484, 164] width 92 height 205
drag, startPoint x: 446, startPoint y: 239, endPoint x: 454, endPoint y: 196, distance: 44.4
click at [454, 196] on div at bounding box center [484, 164] width 92 height 205
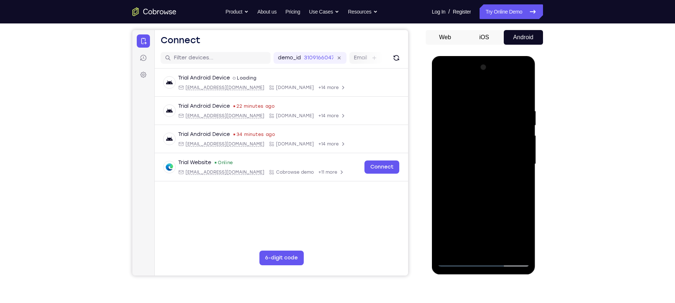
click at [451, 226] on div at bounding box center [484, 164] width 92 height 205
click at [453, 156] on div at bounding box center [484, 164] width 92 height 205
click at [514, 246] on div at bounding box center [484, 164] width 92 height 205
click at [458, 259] on div at bounding box center [484, 164] width 92 height 205
click at [469, 154] on div at bounding box center [484, 164] width 92 height 205
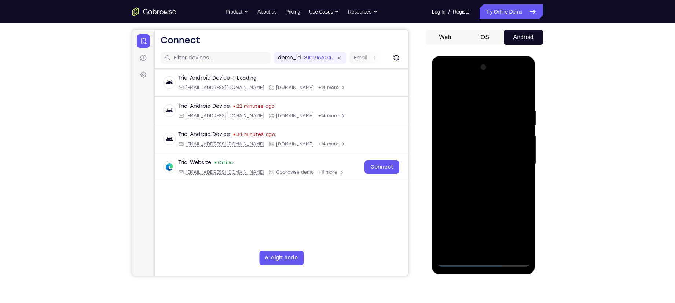
click at [522, 197] on div at bounding box center [484, 164] width 92 height 205
click at [457, 263] on div at bounding box center [484, 164] width 92 height 205
click at [466, 248] on div at bounding box center [484, 164] width 92 height 205
click at [483, 221] on div at bounding box center [484, 164] width 92 height 205
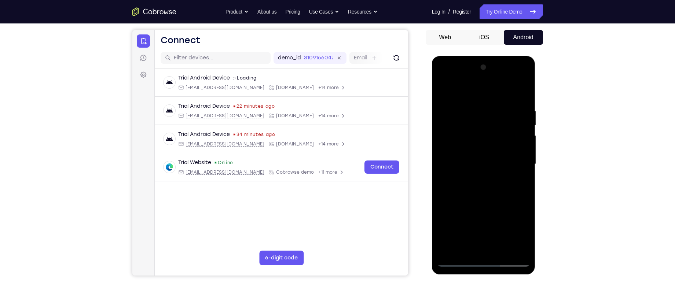
click at [502, 224] on div at bounding box center [484, 164] width 92 height 205
click at [480, 225] on div at bounding box center [484, 164] width 92 height 205
click at [485, 244] on div at bounding box center [484, 164] width 92 height 205
click at [492, 206] on div at bounding box center [484, 164] width 92 height 205
click at [482, 222] on div at bounding box center [484, 164] width 92 height 205
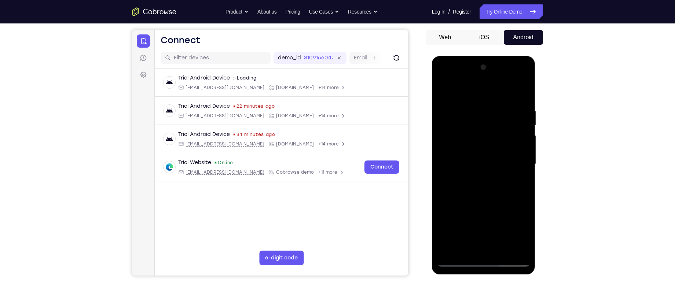
click at [469, 237] on div at bounding box center [484, 164] width 92 height 205
click at [475, 205] on div at bounding box center [484, 164] width 92 height 205
click at [485, 244] on div at bounding box center [484, 164] width 92 height 205
click at [494, 236] on div at bounding box center [484, 164] width 92 height 205
click at [483, 219] on div at bounding box center [484, 164] width 92 height 205
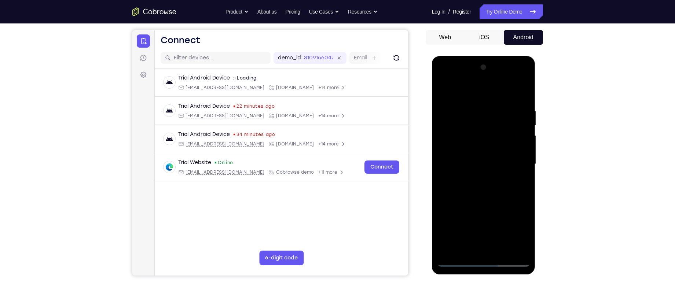
click at [477, 222] on div at bounding box center [484, 164] width 92 height 205
click at [479, 196] on div at bounding box center [484, 164] width 92 height 205
click at [467, 222] on div at bounding box center [484, 164] width 92 height 205
click at [449, 220] on div at bounding box center [484, 164] width 92 height 205
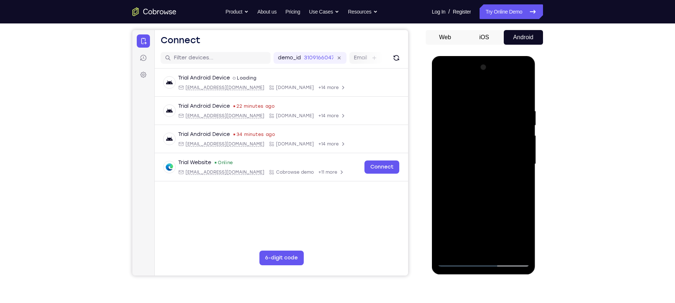
click at [480, 246] on div at bounding box center [484, 164] width 92 height 205
click at [503, 209] on div at bounding box center [484, 164] width 92 height 205
click at [491, 234] on div at bounding box center [484, 164] width 92 height 205
click at [487, 250] on div at bounding box center [484, 164] width 92 height 205
click at [480, 222] on div at bounding box center [484, 164] width 92 height 205
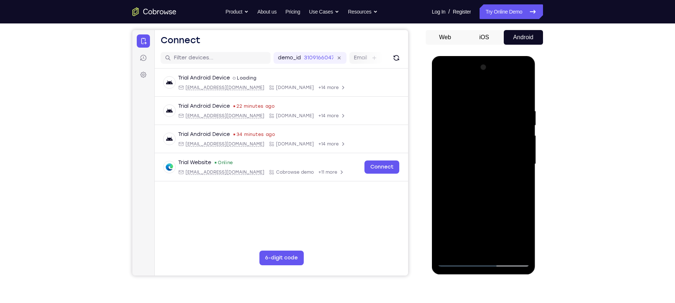
click at [475, 223] on div at bounding box center [484, 164] width 92 height 205
click at [526, 209] on div at bounding box center [484, 164] width 92 height 205
click at [460, 223] on div at bounding box center [484, 164] width 92 height 205
click at [443, 221] on div at bounding box center [484, 164] width 92 height 205
click at [476, 249] on div at bounding box center [484, 164] width 92 height 205
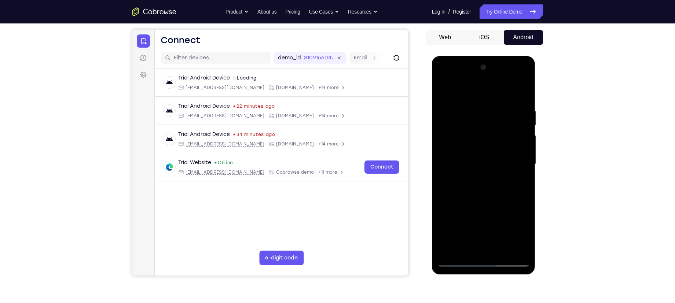
click at [516, 222] on div at bounding box center [484, 164] width 92 height 205
click at [515, 239] on div at bounding box center [484, 164] width 92 height 205
click at [483, 219] on div at bounding box center [484, 164] width 92 height 205
click at [487, 247] on div at bounding box center [484, 164] width 92 height 205
click at [491, 209] on div at bounding box center [484, 164] width 92 height 205
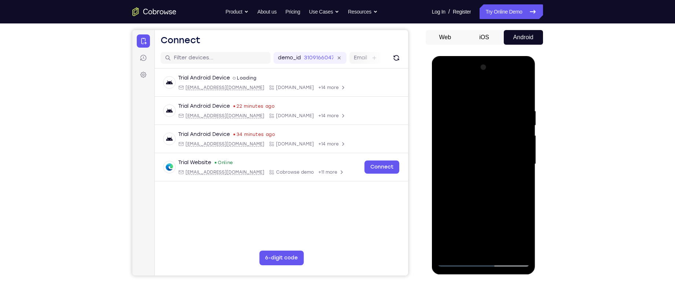
click at [505, 223] on div at bounding box center [484, 164] width 92 height 205
click at [493, 235] on div at bounding box center [484, 164] width 92 height 205
click at [509, 219] on div at bounding box center [484, 164] width 92 height 205
click at [482, 222] on div at bounding box center [484, 164] width 92 height 205
drag, startPoint x: 459, startPoint y: 247, endPoint x: 458, endPoint y: 237, distance: 10.3
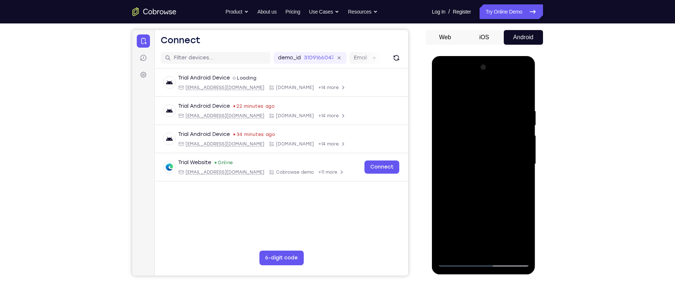
click at [458, 237] on div at bounding box center [484, 164] width 92 height 205
click at [464, 207] on div at bounding box center [484, 164] width 92 height 205
click at [521, 178] on div at bounding box center [484, 164] width 92 height 205
click at [503, 143] on div at bounding box center [484, 164] width 92 height 205
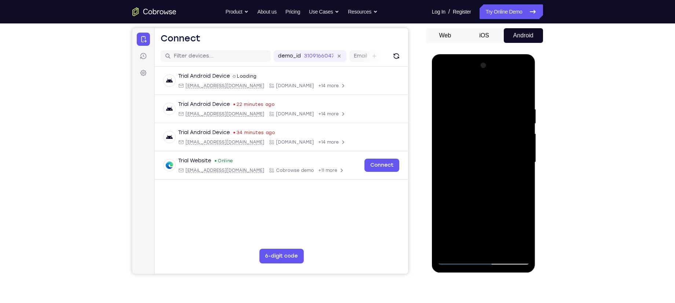
scroll to position [68, 0]
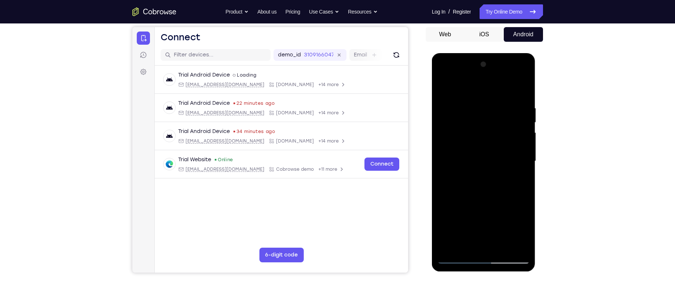
click at [513, 204] on div at bounding box center [484, 161] width 92 height 205
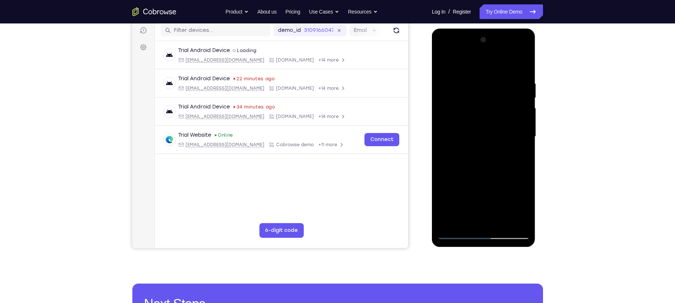
scroll to position [94, 0]
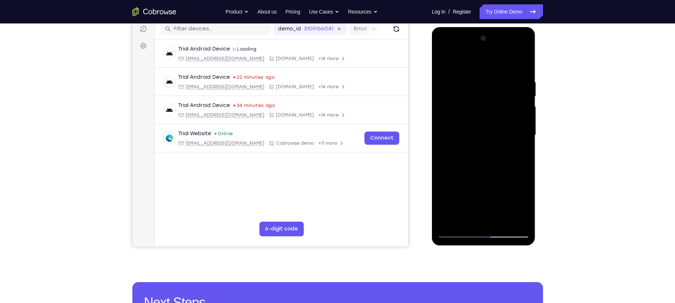
click at [492, 207] on div at bounding box center [484, 135] width 92 height 205
click at [500, 196] on div at bounding box center [484, 135] width 92 height 205
click at [484, 193] on div at bounding box center [484, 135] width 92 height 205
click at [482, 221] on div at bounding box center [484, 135] width 92 height 205
click at [474, 179] on div at bounding box center [484, 135] width 92 height 205
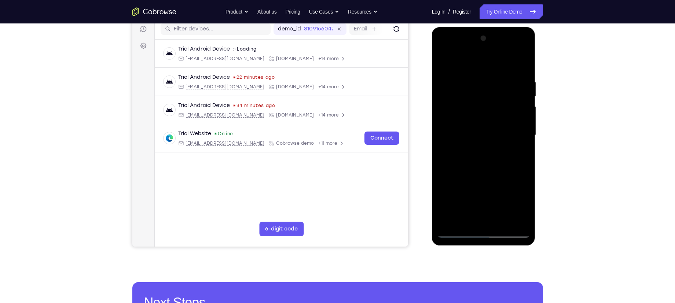
click at [477, 210] on div at bounding box center [484, 135] width 92 height 205
click at [525, 206] on div at bounding box center [484, 135] width 92 height 205
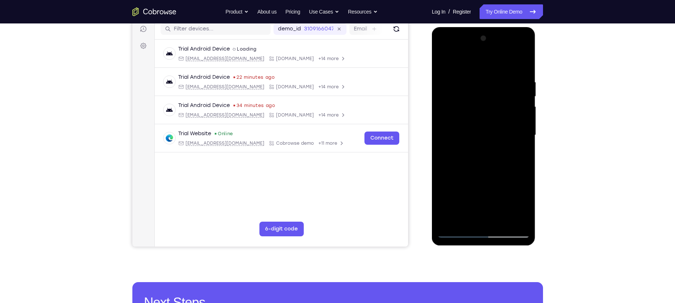
click at [525, 206] on div at bounding box center [484, 135] width 92 height 205
click at [460, 220] on div at bounding box center [484, 135] width 92 height 205
click at [448, 222] on div at bounding box center [484, 135] width 92 height 205
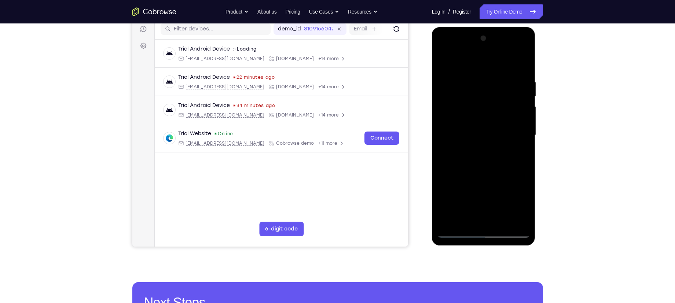
click at [474, 192] on div at bounding box center [484, 135] width 92 height 205
click at [508, 193] on div at bounding box center [484, 135] width 92 height 205
click at [482, 195] on div at bounding box center [484, 135] width 92 height 205
click at [488, 222] on div at bounding box center [484, 135] width 92 height 205
click at [517, 193] on div at bounding box center [484, 135] width 92 height 205
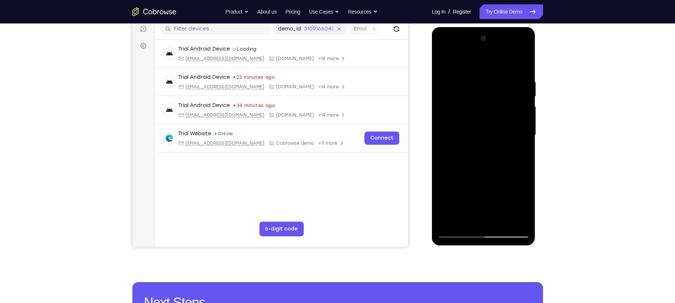
click at [498, 194] on div at bounding box center [484, 135] width 92 height 205
click at [491, 194] on div at bounding box center [484, 135] width 92 height 205
click at [484, 222] on div at bounding box center [484, 135] width 92 height 205
click at [474, 181] on div at bounding box center [484, 135] width 92 height 205
click at [473, 208] on div at bounding box center [484, 135] width 92 height 205
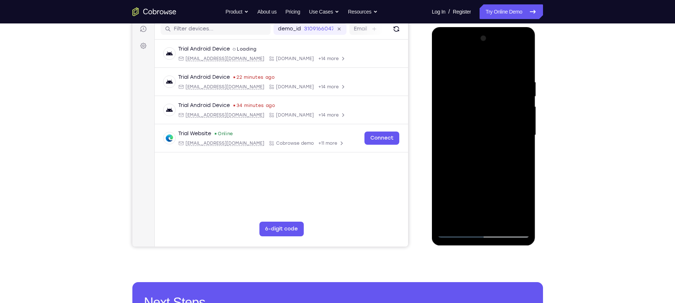
click at [477, 220] on div at bounding box center [484, 135] width 92 height 205
click at [482, 196] on div at bounding box center [484, 135] width 92 height 205
click at [477, 195] on div at bounding box center [484, 135] width 92 height 205
click at [518, 194] on div at bounding box center [484, 135] width 92 height 205
click at [476, 194] on div at bounding box center [484, 135] width 92 height 205
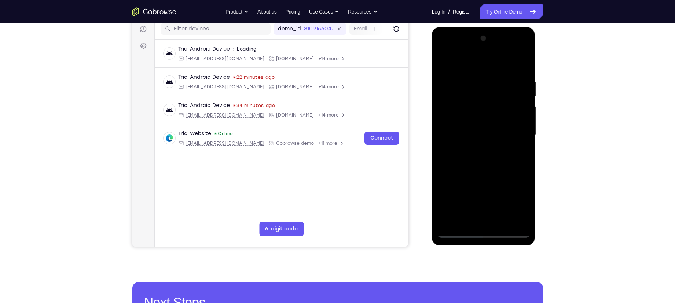
click at [460, 195] on div at bounding box center [484, 135] width 92 height 205
click at [502, 182] on div at bounding box center [484, 135] width 92 height 205
click at [483, 223] on div at bounding box center [484, 135] width 92 height 205
click at [511, 190] on div at bounding box center [484, 135] width 92 height 205
click at [499, 192] on div at bounding box center [484, 135] width 92 height 205
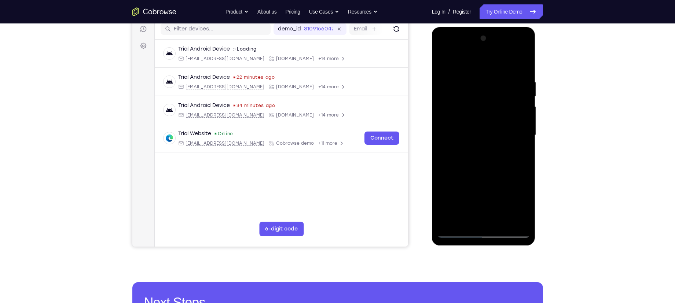
click at [496, 192] on div at bounding box center [484, 135] width 92 height 205
click at [488, 169] on div at bounding box center [484, 135] width 92 height 205
click at [465, 194] on div at bounding box center [484, 135] width 92 height 205
click at [479, 195] on div at bounding box center [484, 135] width 92 height 205
click at [508, 181] on div at bounding box center [484, 135] width 92 height 205
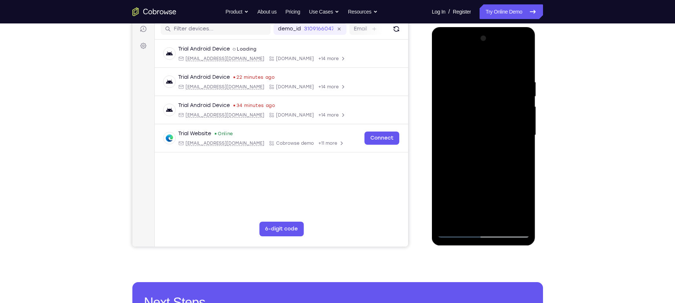
click at [514, 207] on div at bounding box center [484, 135] width 92 height 205
click at [492, 222] on div at bounding box center [484, 135] width 92 height 205
click at [481, 194] on div at bounding box center [484, 135] width 92 height 205
click at [491, 203] on div at bounding box center [484, 135] width 92 height 205
click at [476, 193] on div at bounding box center [484, 135] width 92 height 205
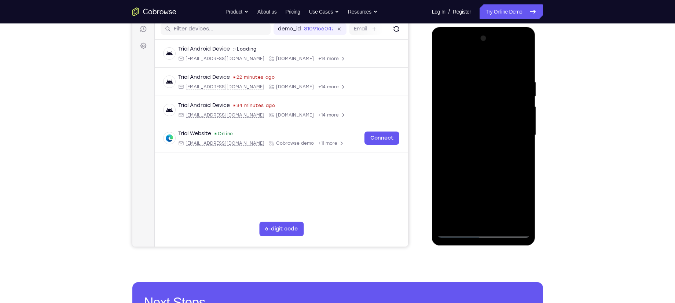
click at [477, 217] on div at bounding box center [484, 135] width 92 height 205
click at [444, 192] on div at bounding box center [484, 135] width 92 height 205
click at [501, 181] on div at bounding box center [484, 135] width 92 height 205
click at [467, 205] on div at bounding box center [484, 135] width 92 height 205
click at [483, 221] on div at bounding box center [484, 135] width 92 height 205
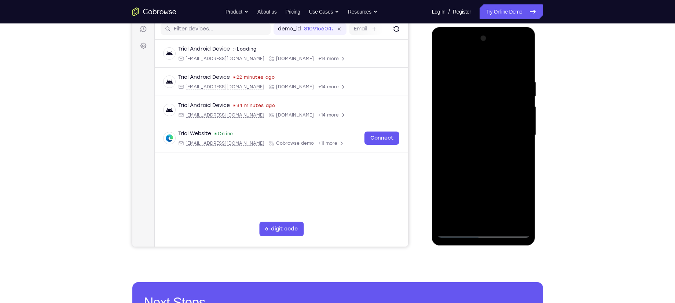
click at [518, 194] on div at bounding box center [484, 135] width 92 height 205
click at [473, 194] on div at bounding box center [484, 135] width 92 height 205
click at [499, 181] on div at bounding box center [484, 135] width 92 height 205
drag, startPoint x: 458, startPoint y: 215, endPoint x: 457, endPoint y: 205, distance: 10.0
click at [457, 205] on div at bounding box center [484, 135] width 92 height 205
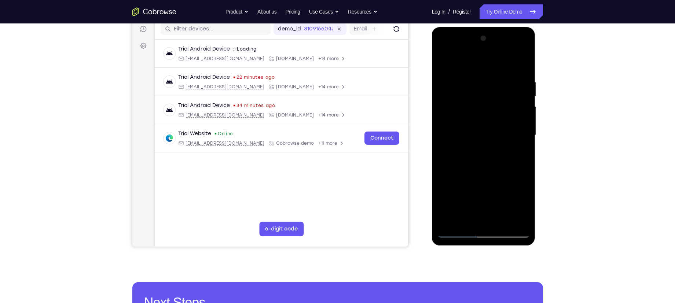
click at [525, 180] on div at bounding box center [484, 135] width 92 height 205
click at [519, 147] on div at bounding box center [484, 135] width 92 height 205
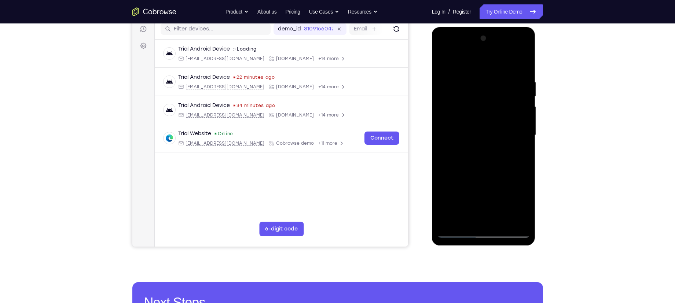
click at [487, 193] on div at bounding box center [484, 135] width 92 height 205
click at [474, 194] on div at bounding box center [484, 135] width 92 height 205
click at [503, 195] on div at bounding box center [484, 135] width 92 height 205
click at [492, 194] on div at bounding box center [484, 135] width 92 height 205
click at [457, 193] on div at bounding box center [484, 135] width 92 height 205
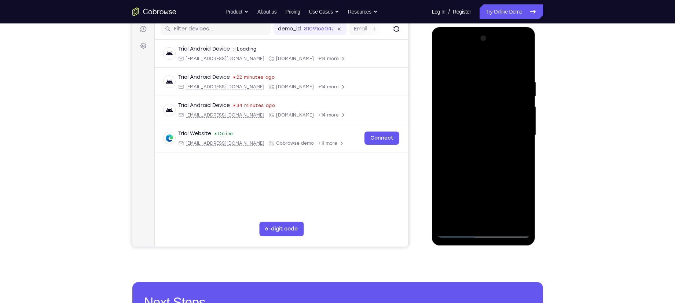
click at [526, 181] on div at bounding box center [484, 135] width 92 height 205
click at [502, 179] on div at bounding box center [484, 135] width 92 height 205
click at [491, 220] on div at bounding box center [484, 135] width 92 height 205
click at [477, 197] on div at bounding box center [484, 135] width 92 height 205
click at [452, 193] on div at bounding box center [484, 135] width 92 height 205
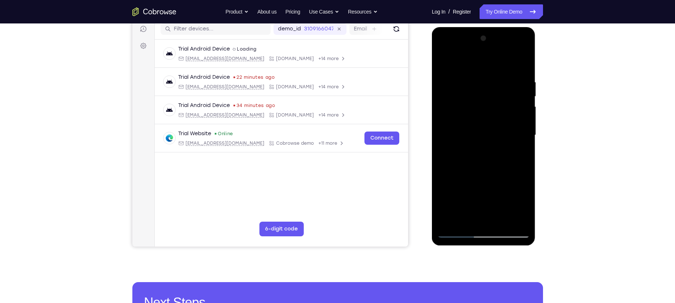
click at [499, 181] on div at bounding box center [484, 135] width 92 height 205
click at [484, 212] on div at bounding box center [484, 135] width 92 height 205
click at [507, 205] on div at bounding box center [484, 135] width 92 height 205
click at [482, 193] on div at bounding box center [484, 135] width 92 height 205
click at [499, 181] on div at bounding box center [484, 135] width 92 height 205
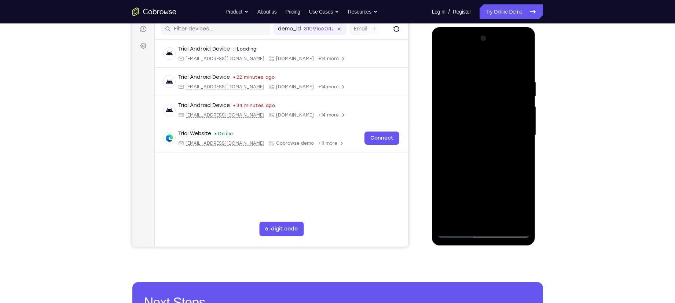
click at [467, 208] on div at bounding box center [484, 135] width 92 height 205
click at [502, 181] on div at bounding box center [484, 135] width 92 height 205
click at [488, 216] on div at bounding box center [484, 135] width 92 height 205
click at [483, 193] on div at bounding box center [484, 135] width 92 height 205
click at [500, 194] on div at bounding box center [484, 135] width 92 height 205
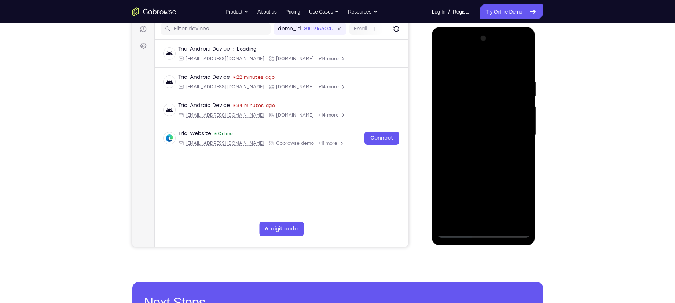
click at [484, 192] on div at bounding box center [484, 135] width 92 height 205
click at [500, 179] on div at bounding box center [484, 135] width 92 height 205
click at [467, 207] on div at bounding box center [484, 135] width 92 height 205
click at [514, 208] on div at bounding box center [484, 135] width 92 height 205
click at [503, 180] on div at bounding box center [484, 135] width 92 height 205
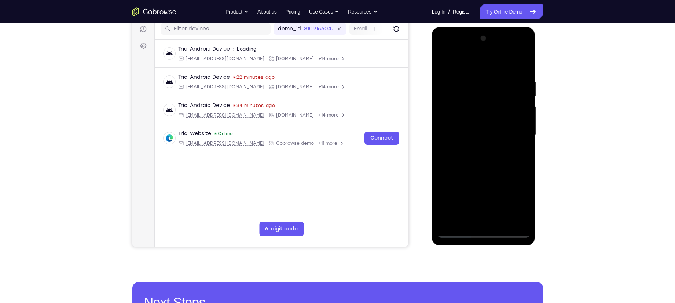
click at [483, 222] on div at bounding box center [484, 135] width 92 height 205
click at [493, 208] on div at bounding box center [484, 135] width 92 height 205
click at [498, 195] on div at bounding box center [484, 135] width 92 height 205
click at [523, 180] on div at bounding box center [484, 135] width 92 height 205
click at [522, 180] on div at bounding box center [484, 135] width 92 height 205
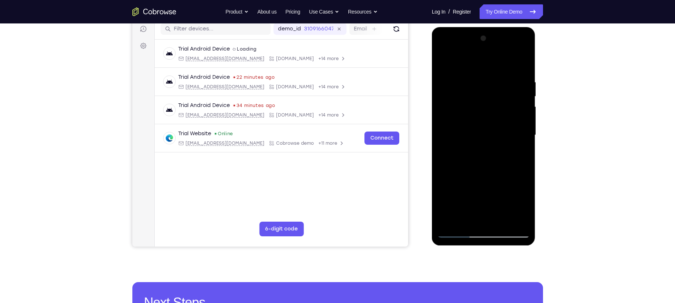
click at [493, 193] on div at bounding box center [484, 135] width 92 height 205
click at [519, 153] on div at bounding box center [484, 135] width 92 height 205
click at [455, 233] on div at bounding box center [484, 135] width 92 height 205
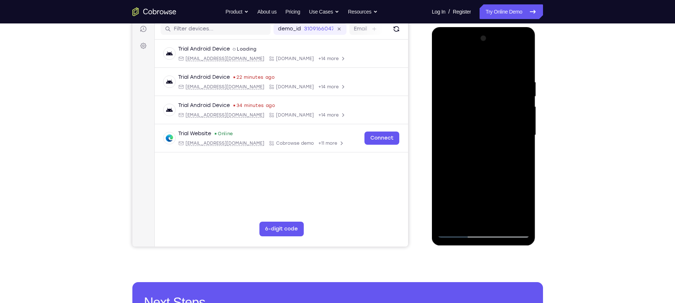
click at [473, 84] on div at bounding box center [484, 135] width 92 height 205
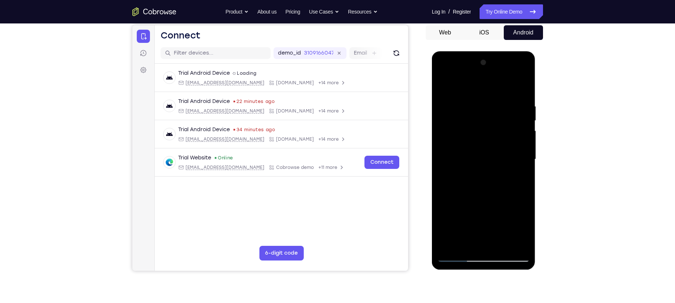
scroll to position [70, 0]
click at [519, 153] on div at bounding box center [484, 159] width 92 height 205
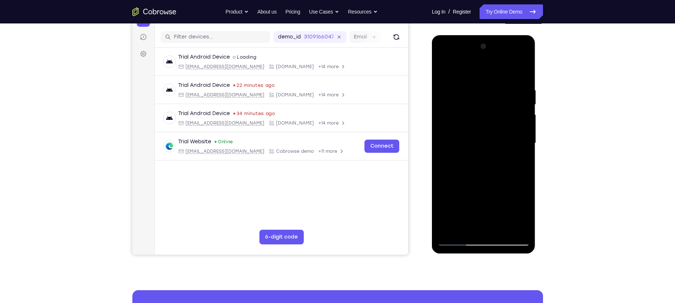
click at [537, 145] on html "Online web based iOS Simulators and Android Emulators. Run iPhone, iPad, Mobile…" at bounding box center [484, 145] width 105 height 220
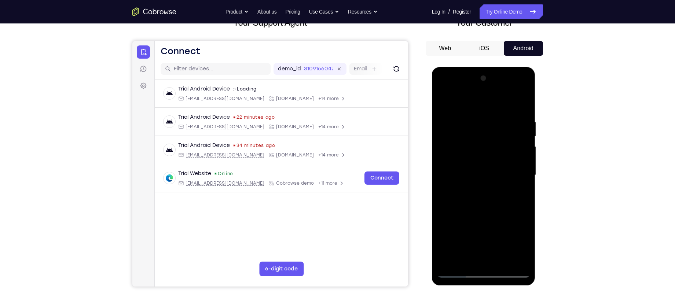
scroll to position [55, 0]
click at [523, 148] on div at bounding box center [484, 174] width 92 height 205
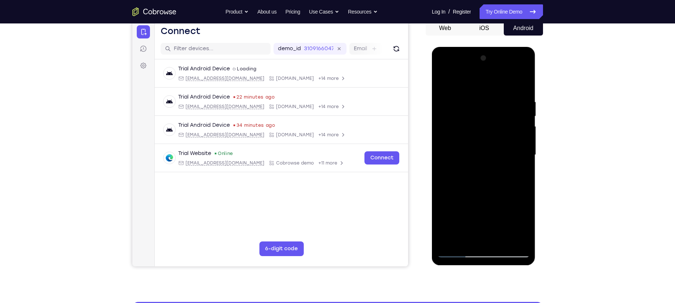
scroll to position [75, 0]
click at [523, 148] on div at bounding box center [484, 154] width 92 height 205
click at [521, 84] on div at bounding box center [484, 154] width 92 height 205
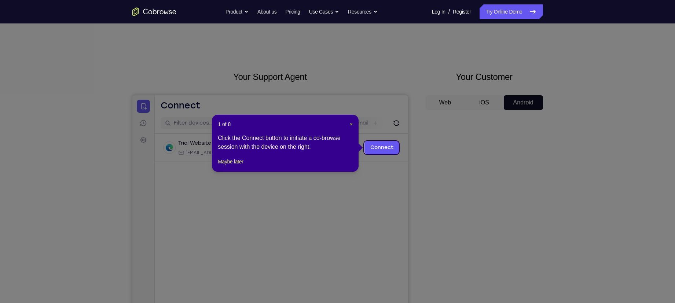
click at [351, 123] on span "×" at bounding box center [351, 124] width 3 height 6
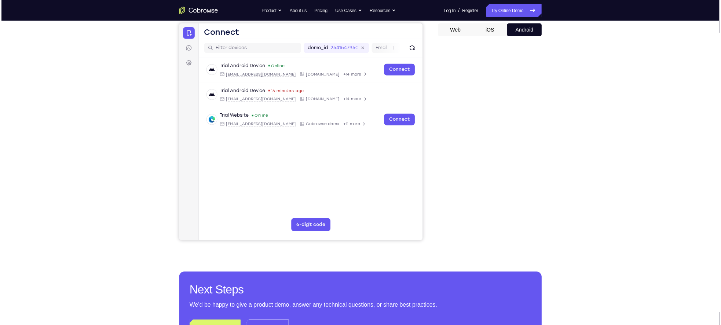
scroll to position [69, 0]
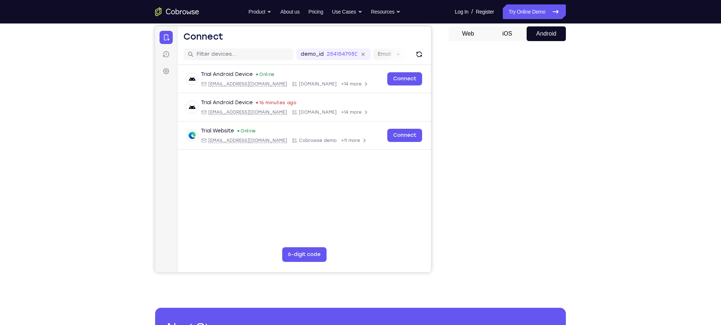
drag, startPoint x: 754, startPoint y: 81, endPoint x: 602, endPoint y: 114, distance: 154.6
click at [602, 114] on div "Your Support Agent Your Customer Web iOS Android Next Steps We’d be happy to gi…" at bounding box center [360, 197] width 721 height 484
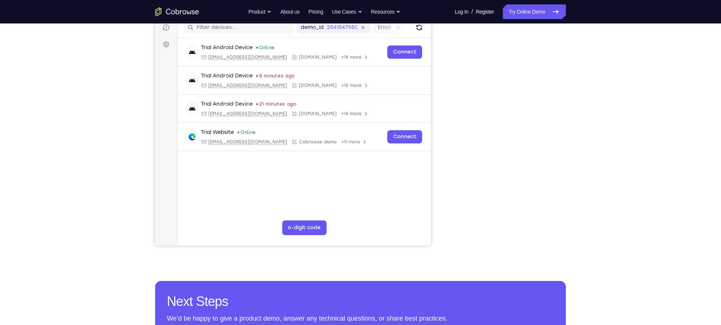
scroll to position [96, 0]
